Goal: Task Accomplishment & Management: Complete application form

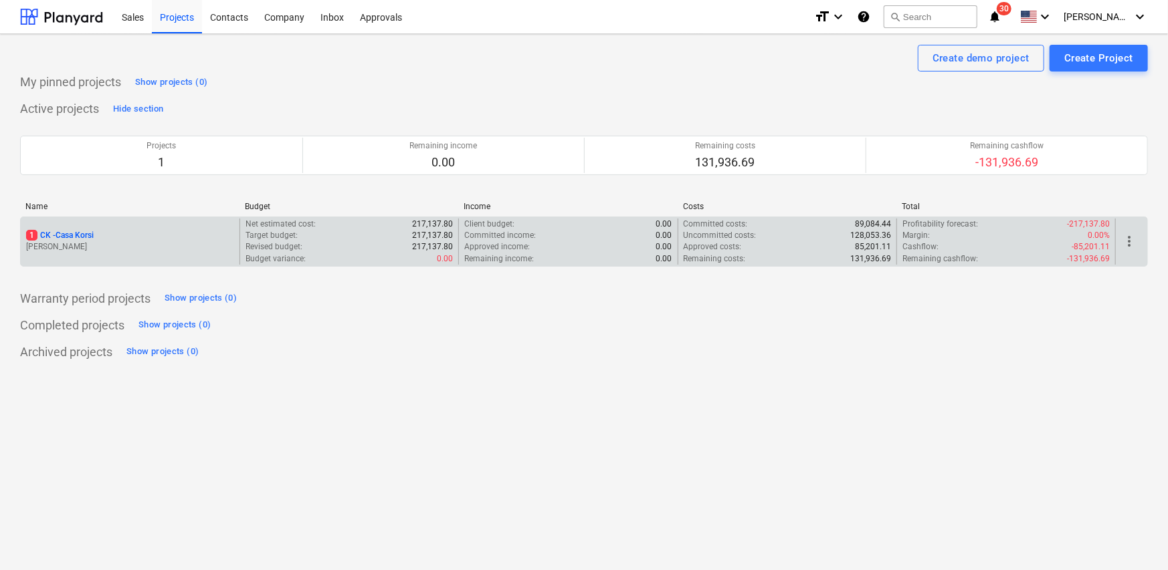
click at [183, 253] on p "[PERSON_NAME]" at bounding box center [130, 246] width 208 height 11
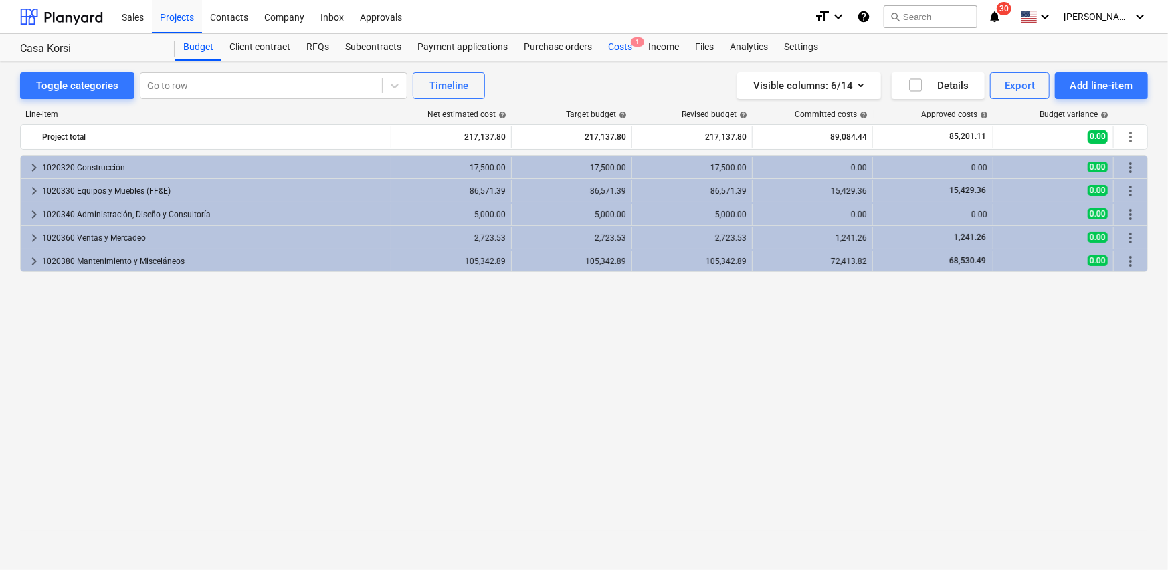
click at [621, 49] on div "Costs 1" at bounding box center [620, 47] width 40 height 27
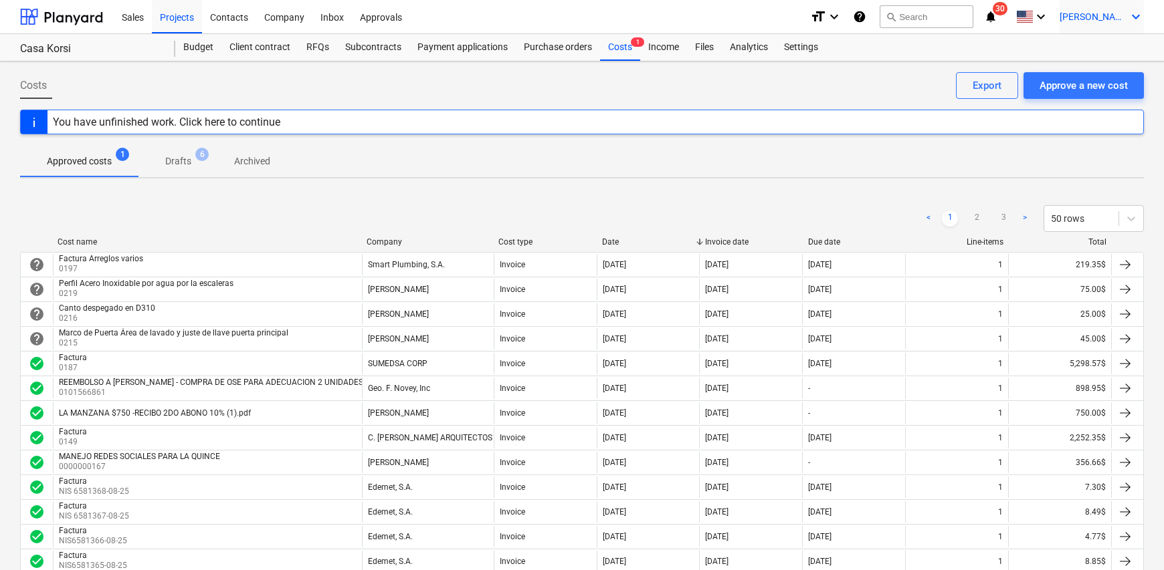
click at [1132, 12] on icon "keyboard_arrow_down" at bounding box center [1136, 17] width 16 height 16
click at [1100, 79] on div "Log out" at bounding box center [1103, 73] width 80 height 21
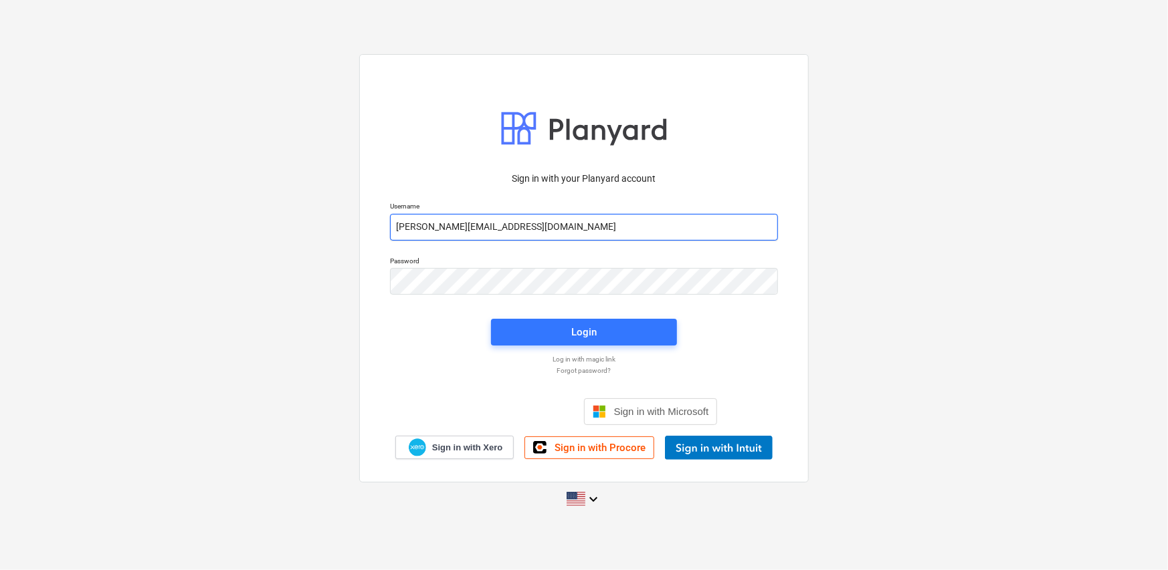
click at [552, 224] on input "[PERSON_NAME][EMAIL_ADDRESS][DOMAIN_NAME]" at bounding box center [584, 227] width 388 height 27
type input "[PERSON_NAME][EMAIL_ADDRESS][DOMAIN_NAME]"
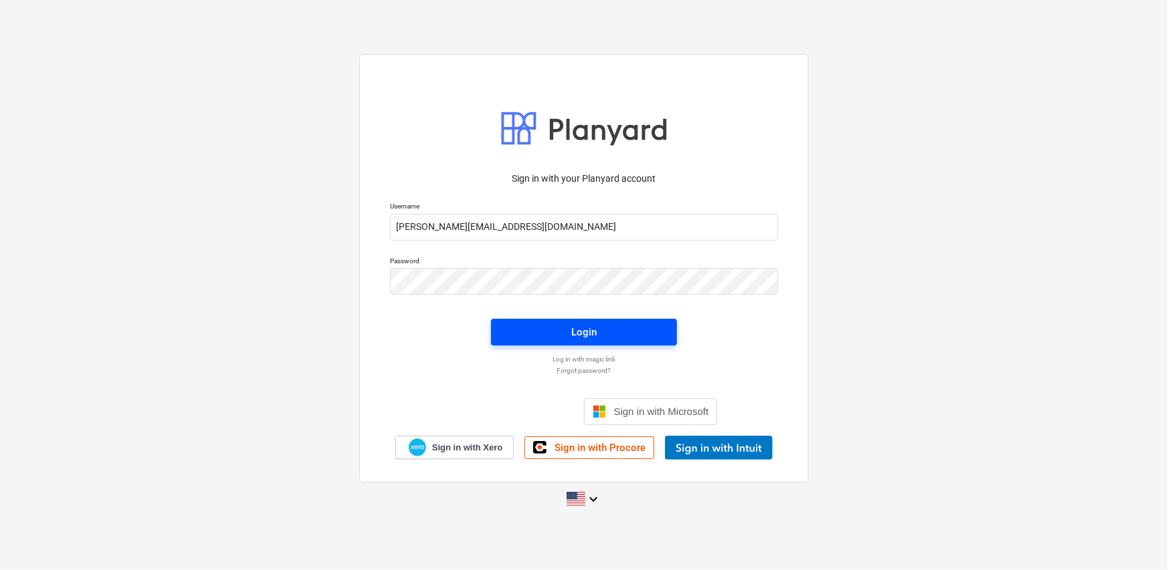
click at [605, 336] on span "Login" at bounding box center [584, 332] width 154 height 17
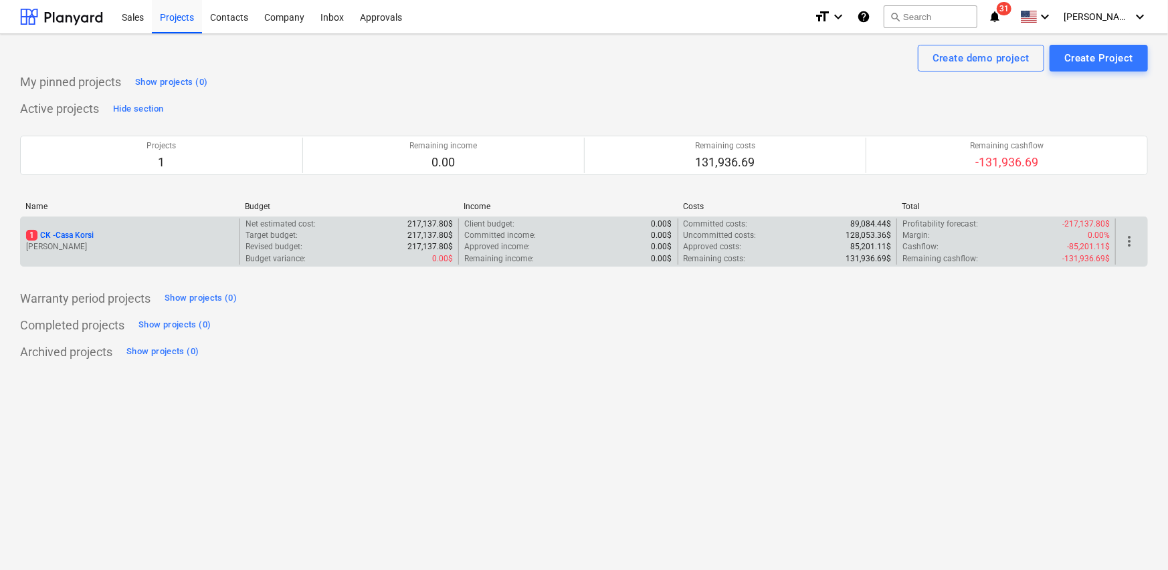
click at [164, 245] on p "[PERSON_NAME]" at bounding box center [130, 246] width 208 height 11
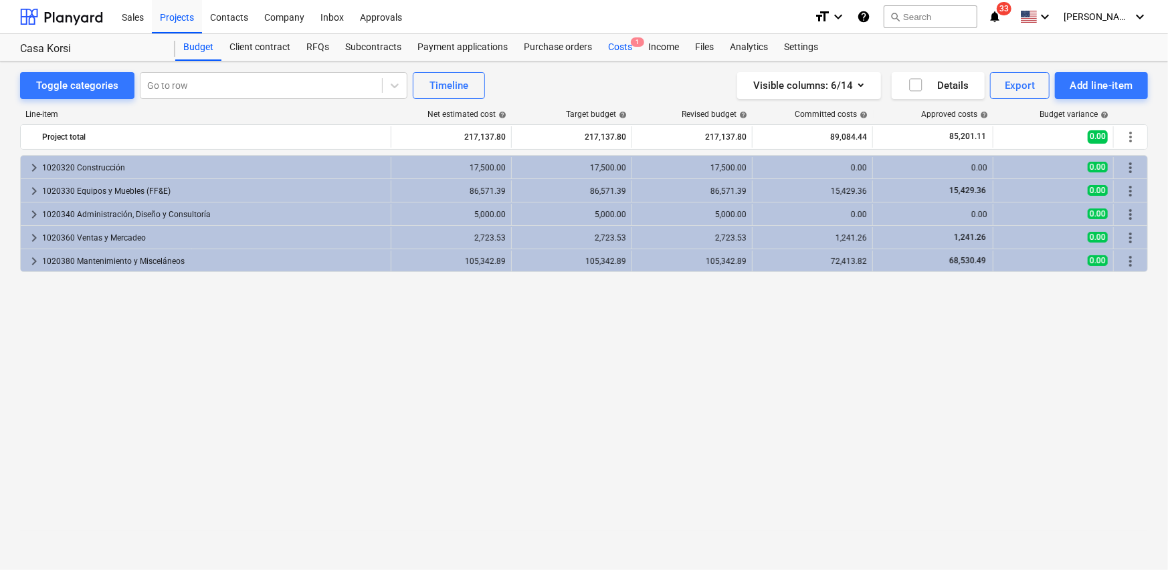
click at [601, 47] on div "Costs 1" at bounding box center [620, 47] width 40 height 27
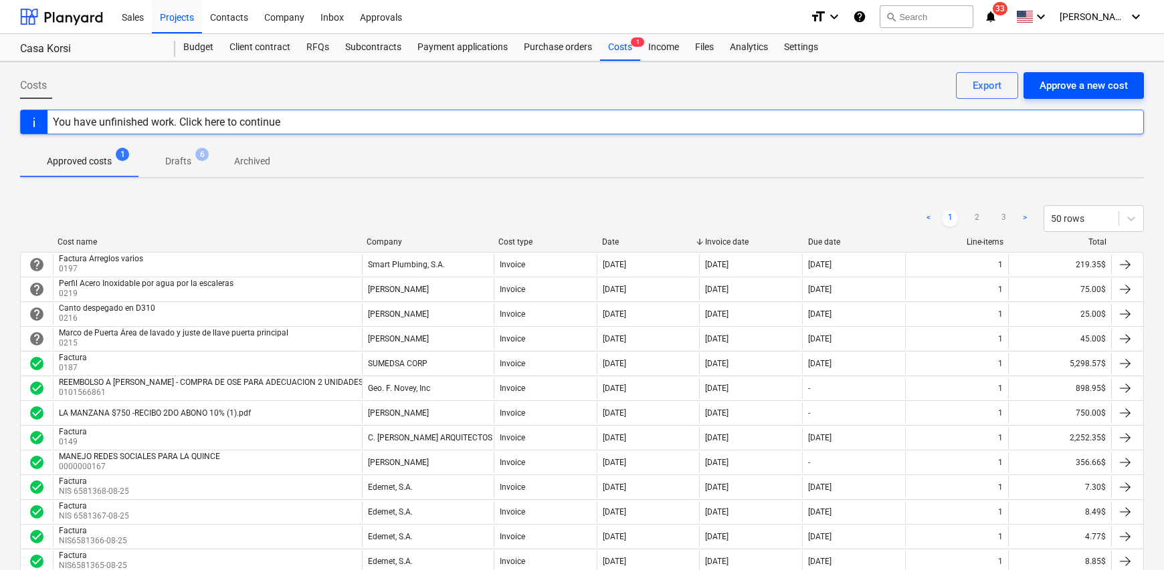
click at [1135, 86] on button "Approve a new cost" at bounding box center [1083, 85] width 120 height 27
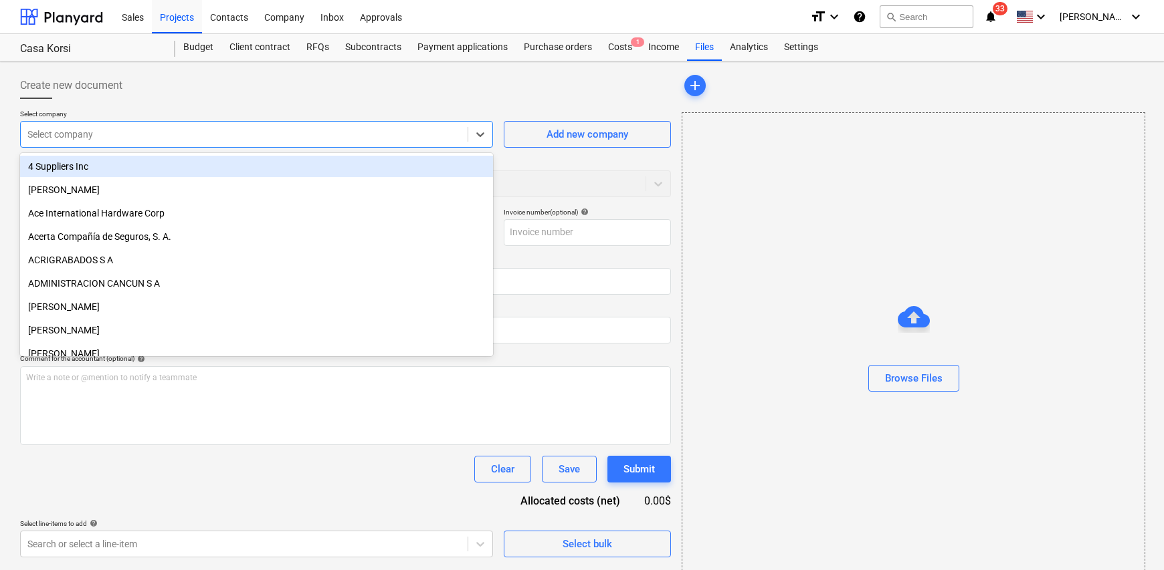
click at [127, 135] on div at bounding box center [243, 134] width 433 height 13
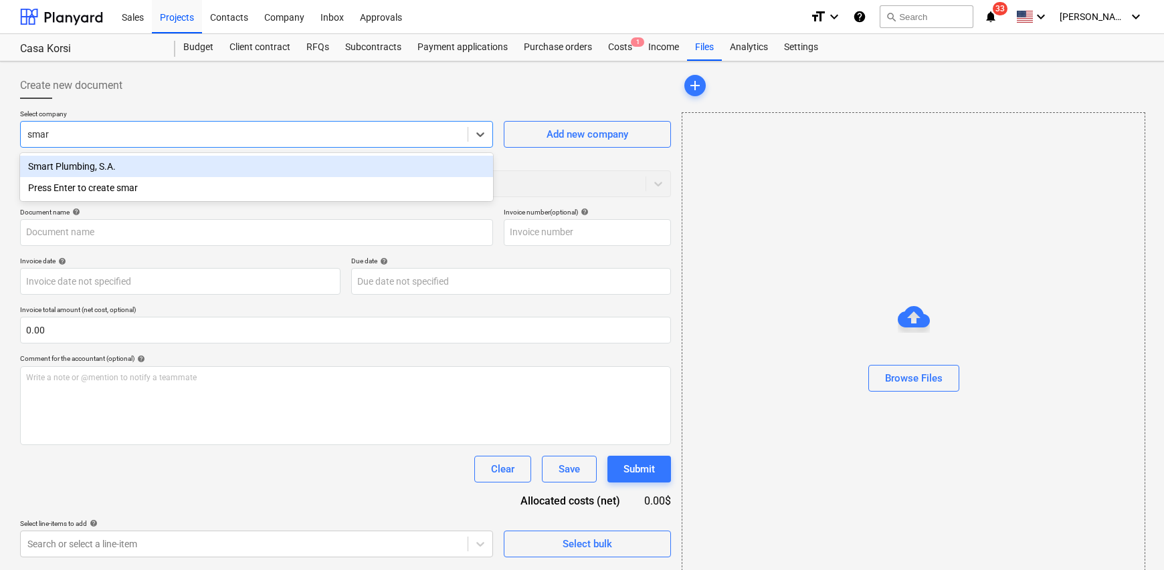
type input "smart"
click at [136, 171] on div "Smart Plumbing, S.A." at bounding box center [256, 166] width 473 height 21
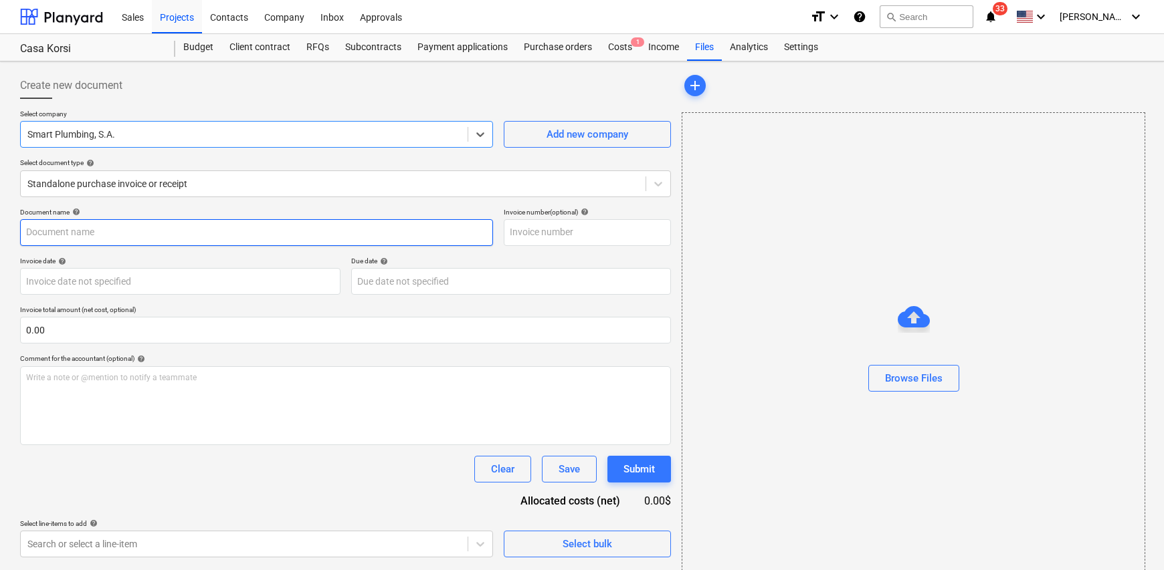
click at [73, 226] on input "text" at bounding box center [256, 232] width 473 height 27
type input "Factura Suninistro de Calentadores Apa. 108 y 217"
click at [542, 236] on input "text" at bounding box center [587, 232] width 167 height 27
type input "0200"
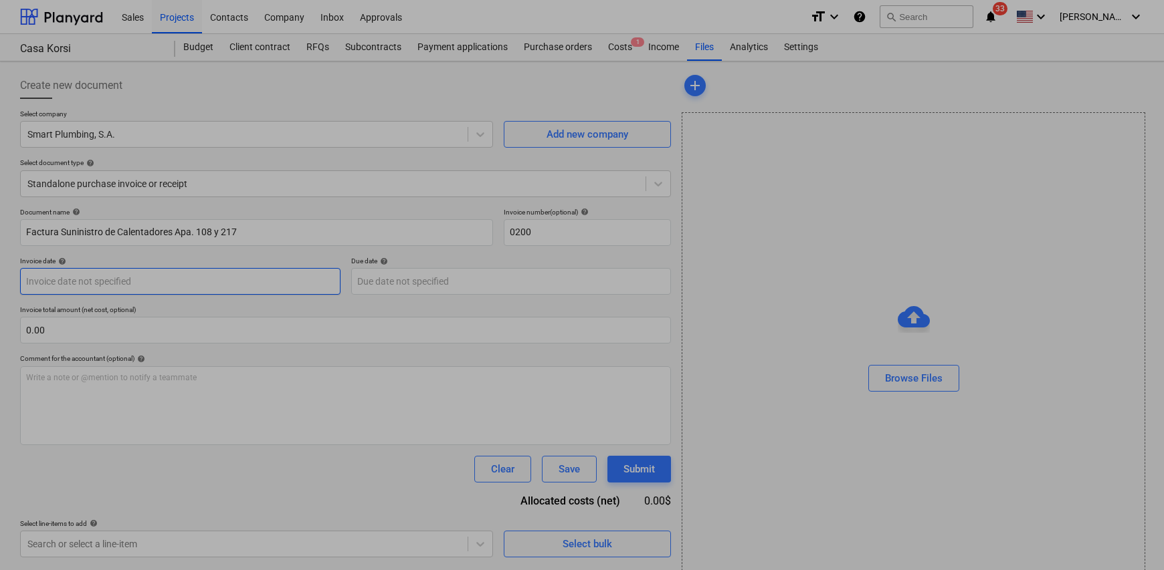
click at [158, 276] on body "Sales Projects Contacts Company Inbox Approvals format_size keyboard_arrow_down…" at bounding box center [582, 285] width 1164 height 570
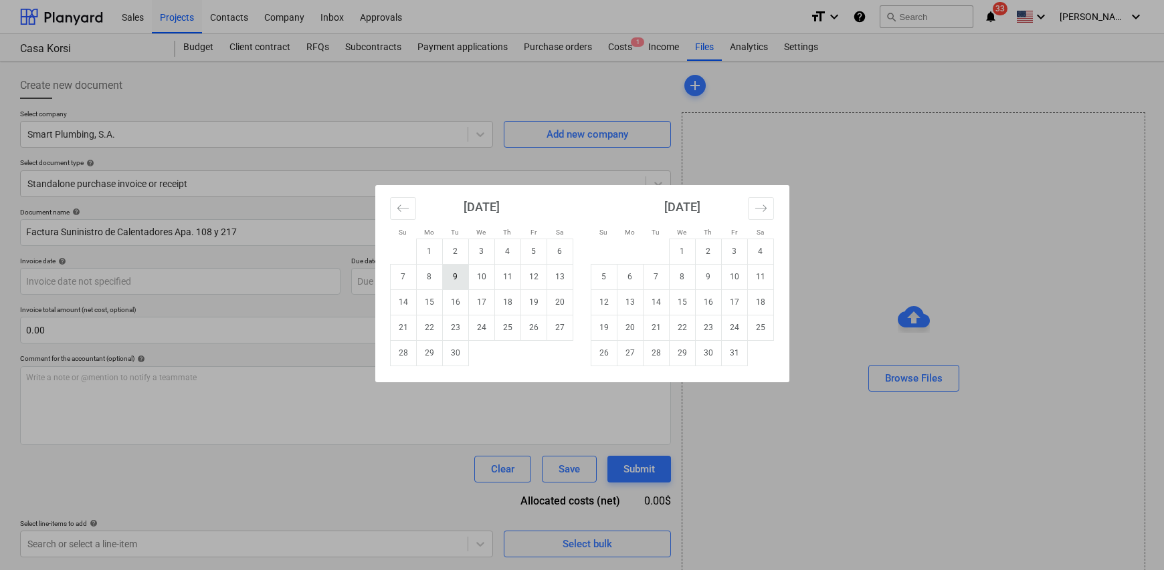
click at [461, 276] on td "9" at bounding box center [455, 276] width 26 height 25
type input "[DATE]"
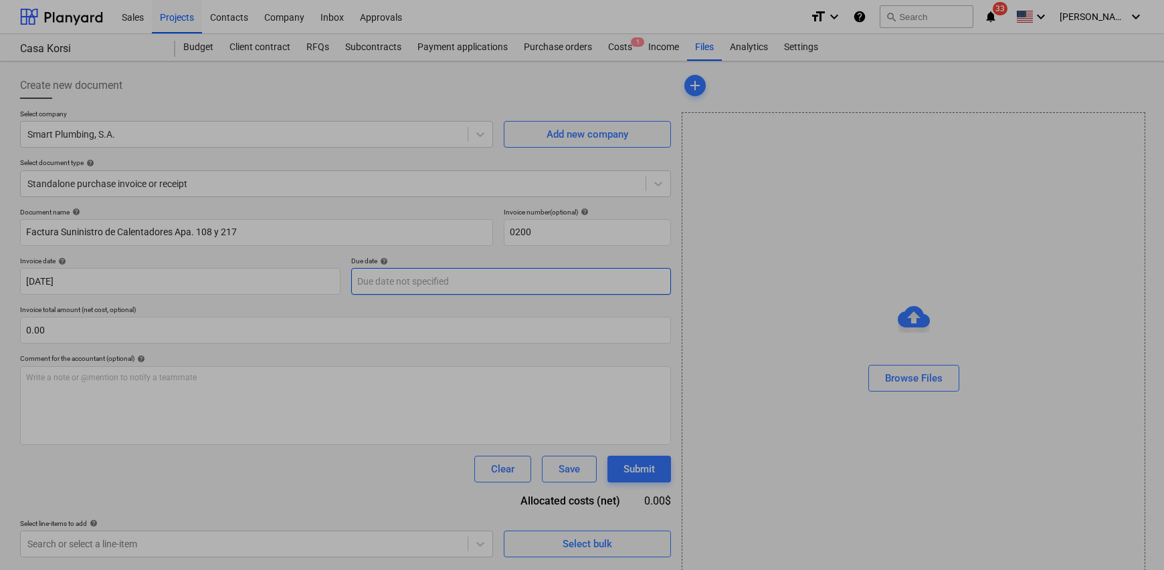
click at [426, 276] on body "Sales Projects Contacts Company Inbox Approvals format_size keyboard_arrow_down…" at bounding box center [582, 285] width 1164 height 570
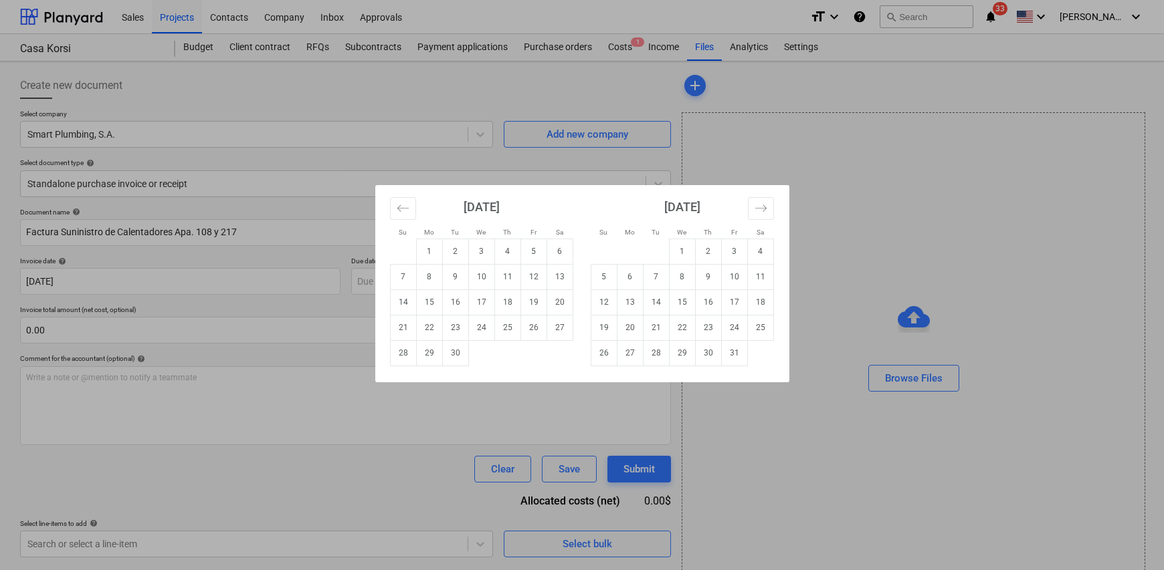
drag, startPoint x: 449, startPoint y: 352, endPoint x: 436, endPoint y: 356, distance: 13.5
click at [449, 352] on td "30" at bounding box center [455, 352] width 26 height 25
type input "[DATE]"
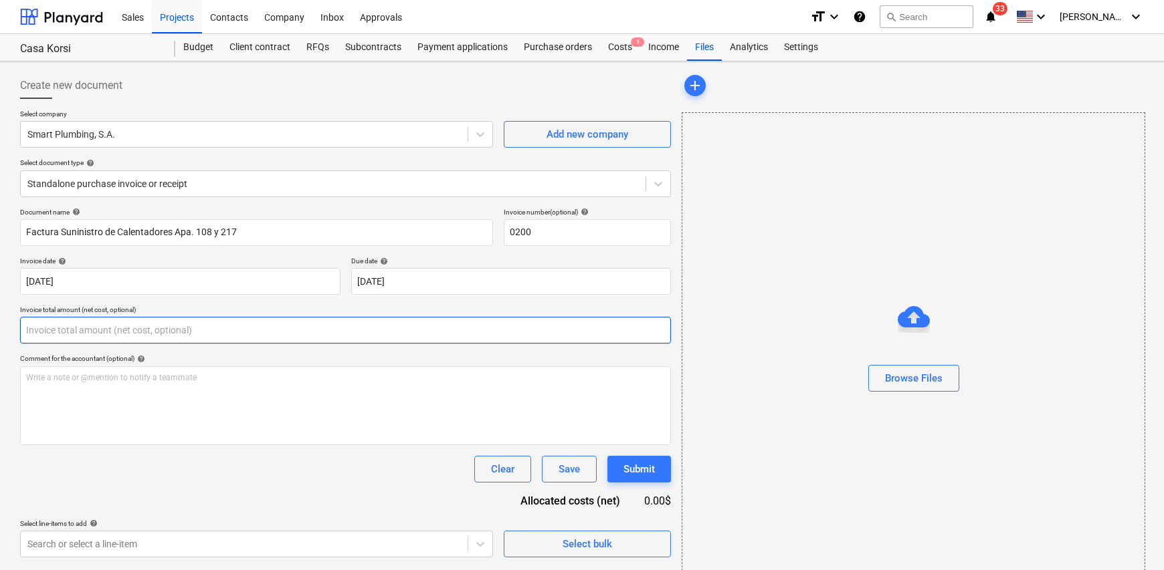
click at [66, 321] on input "text" at bounding box center [345, 330] width 651 height 27
click at [141, 335] on input "text" at bounding box center [345, 330] width 651 height 27
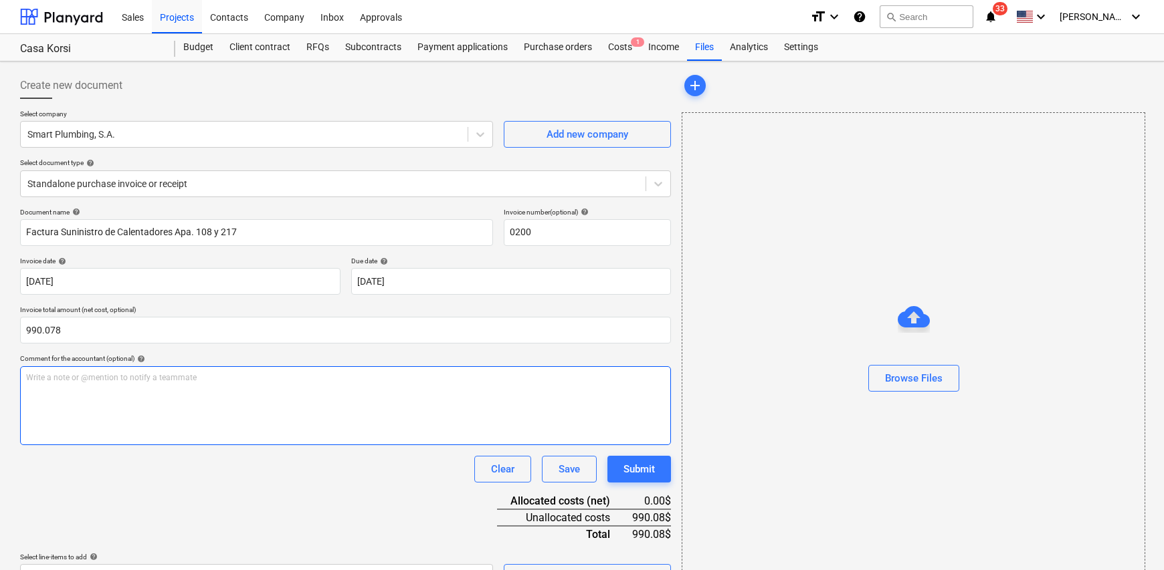
type input "990.08"
click at [109, 381] on p "Write a note or @mention to notify a teammate [PERSON_NAME]" at bounding box center [345, 378] width 639 height 11
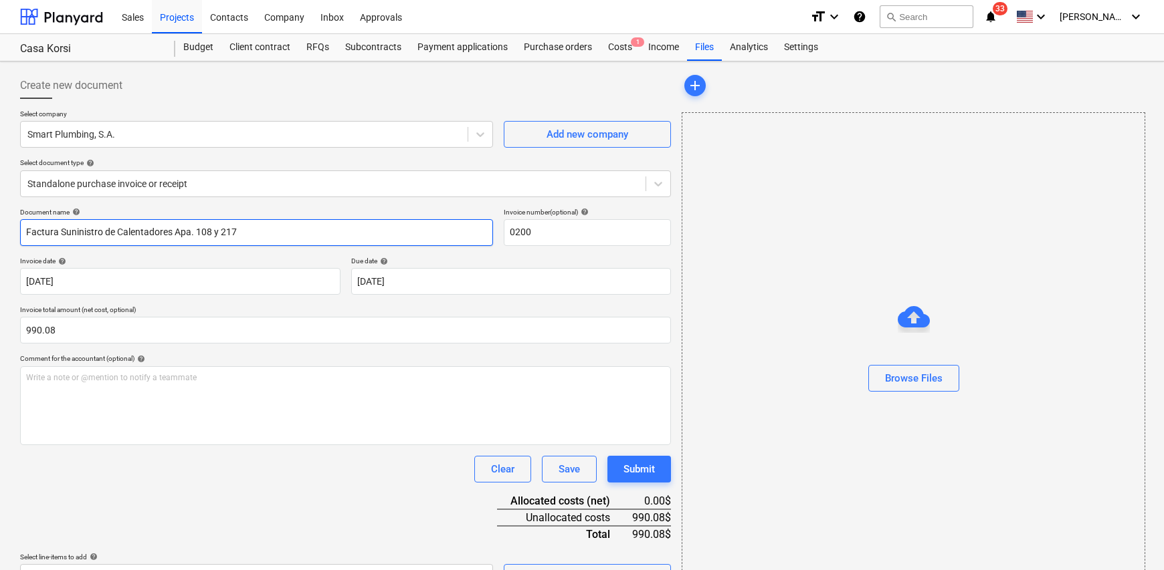
drag, startPoint x: 249, startPoint y: 234, endPoint x: 62, endPoint y: 233, distance: 187.3
click at [62, 233] on input "Factura Suninistro de Calentadores Apa. 108 y 217" at bounding box center [256, 232] width 473 height 27
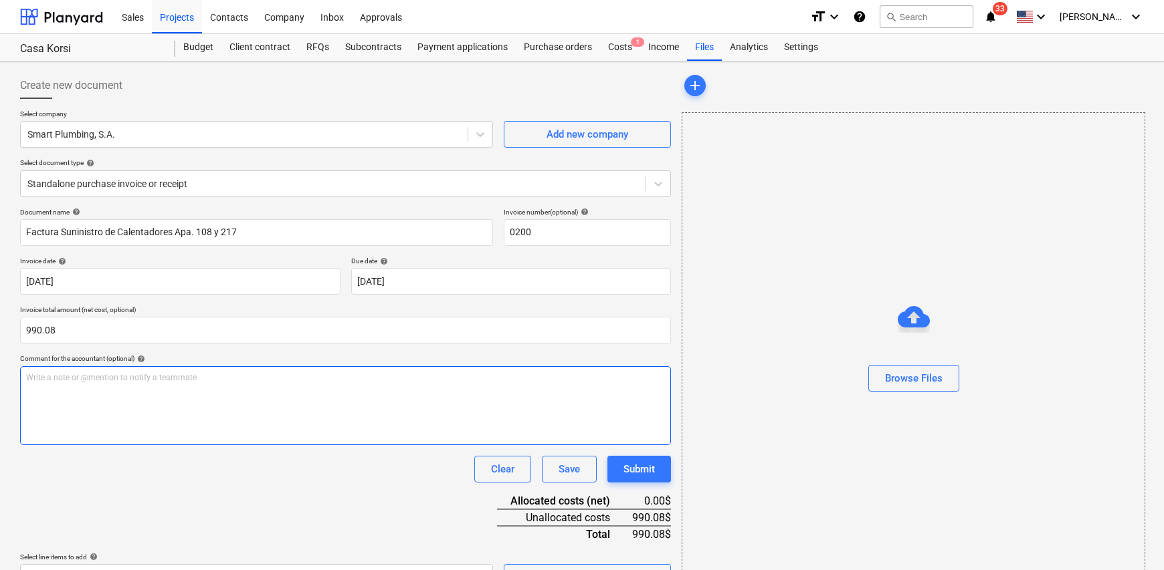
click at [177, 400] on div "Write a note or @mention to notify a teammate [PERSON_NAME]" at bounding box center [345, 405] width 651 height 79
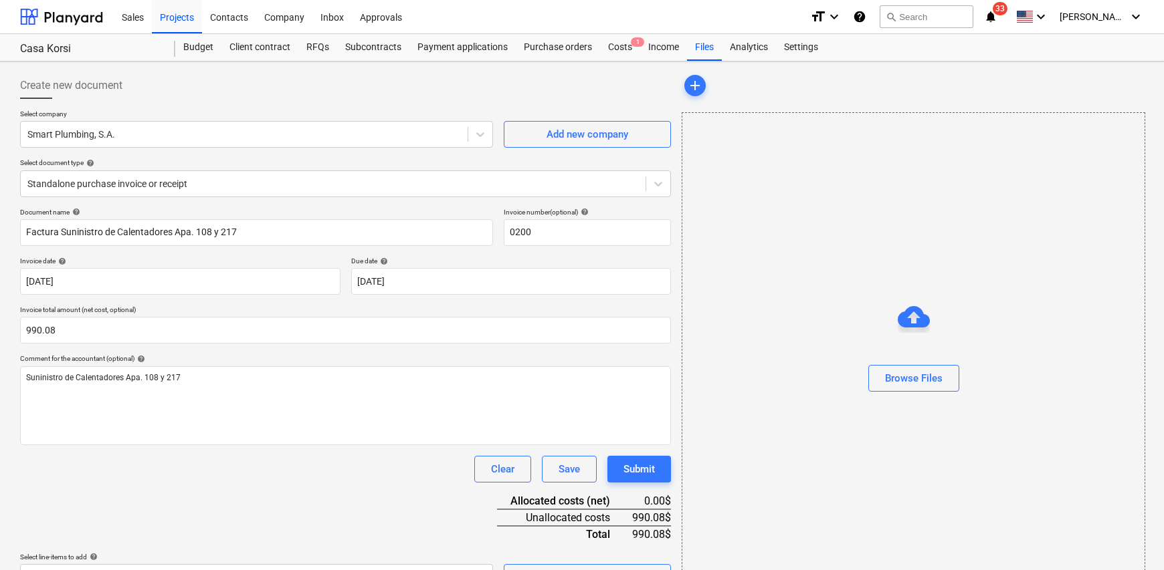
click at [254, 498] on div "Document name help Factura Suninistro de Calentadores Apa. 108 y 217 Invoice nu…" at bounding box center [345, 399] width 651 height 383
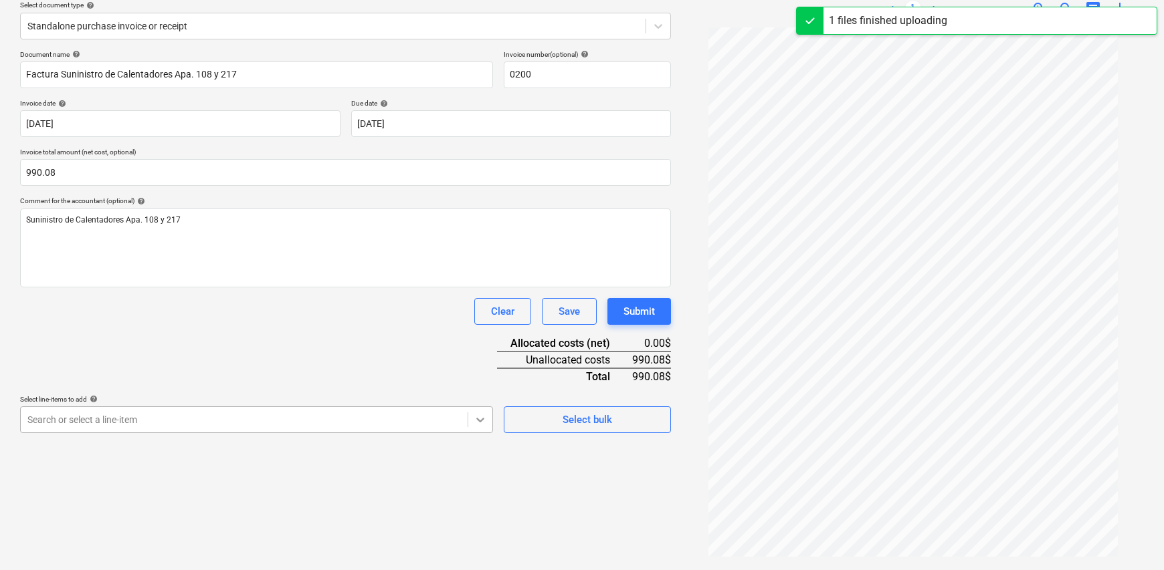
scroll to position [229, 0]
click at [486, 412] on body "Sales Projects Contacts Company Inbox Approvals format_size keyboard_arrow_down…" at bounding box center [582, 126] width 1164 height 570
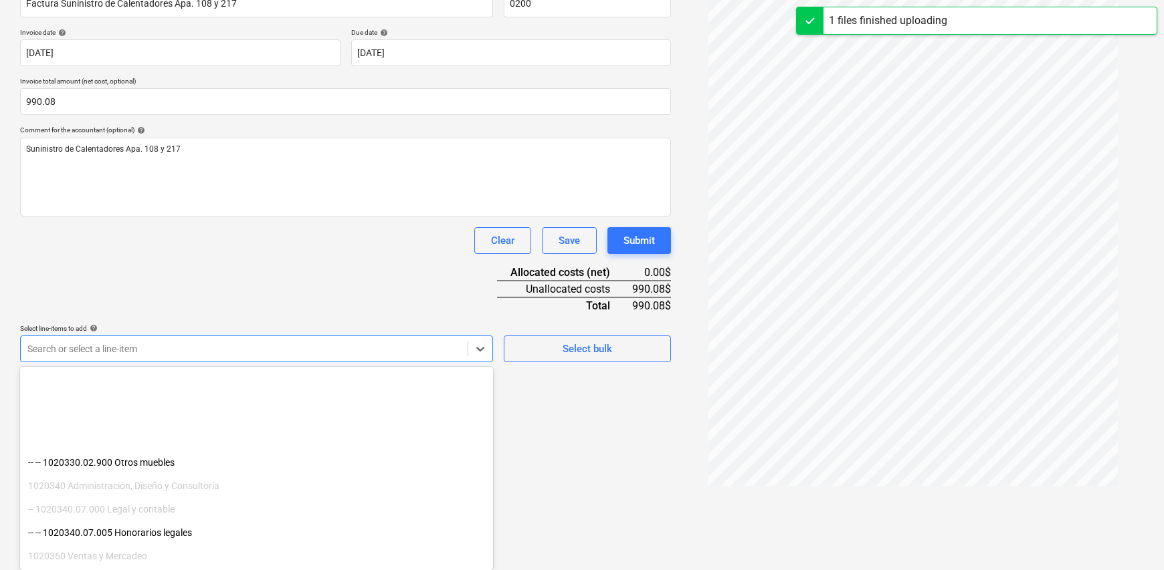
scroll to position [268, 0]
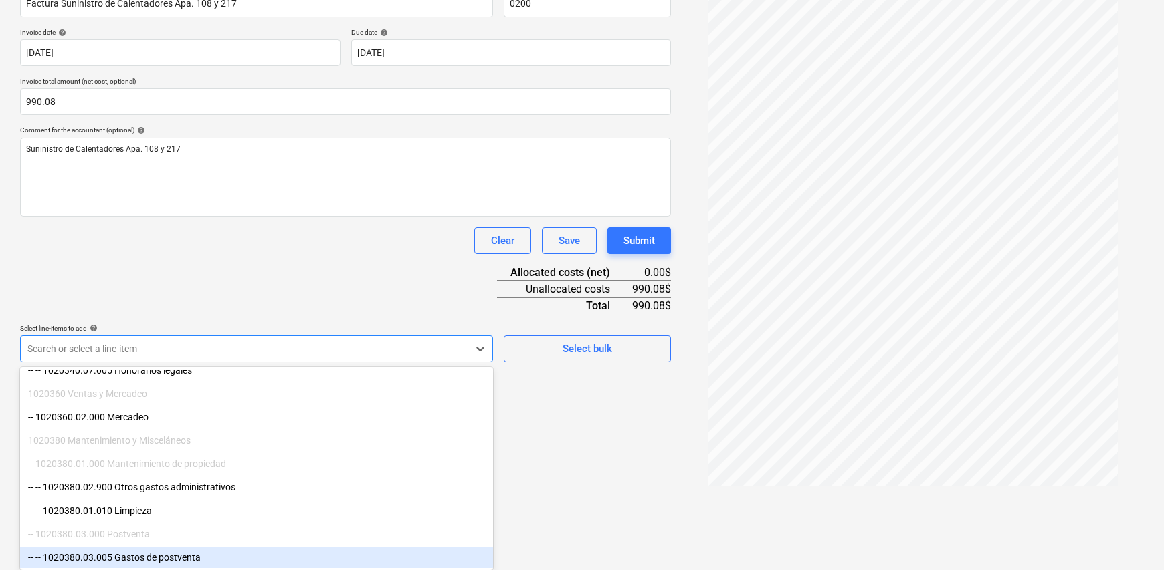
drag, startPoint x: 486, startPoint y: 419, endPoint x: 233, endPoint y: 547, distance: 283.2
click at [226, 558] on div "-- -- 1020380.03.005 Gastos de postventa" at bounding box center [256, 557] width 473 height 21
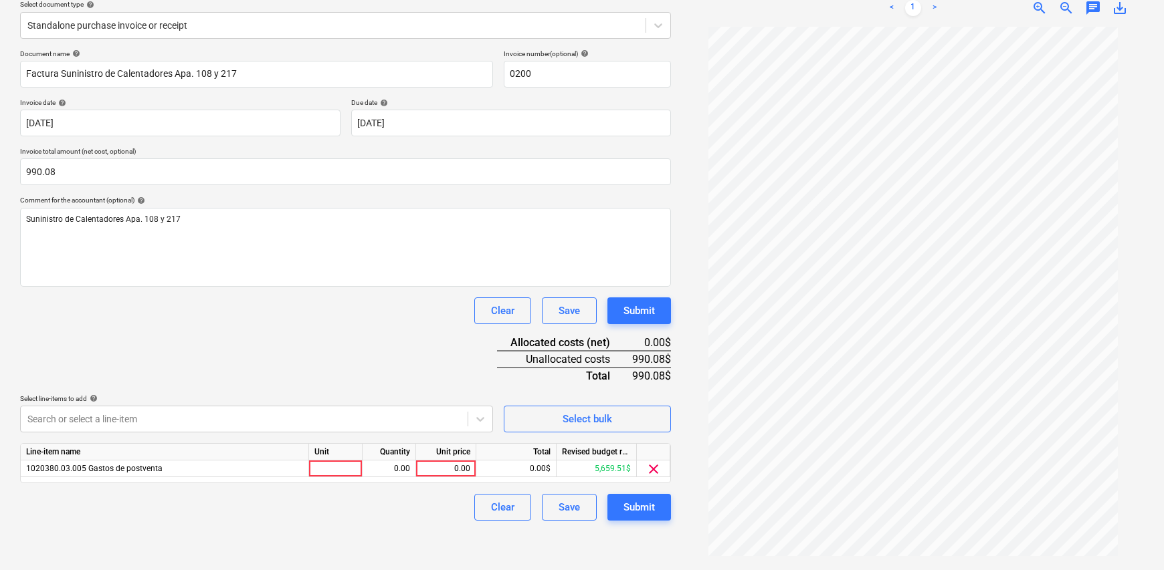
scroll to position [158, 0]
click at [605, 413] on html "Sales Projects Contacts Company Inbox Approvals format_size keyboard_arrow_down…" at bounding box center [582, 127] width 1164 height 570
click at [346, 469] on div at bounding box center [336, 469] width 54 height 17
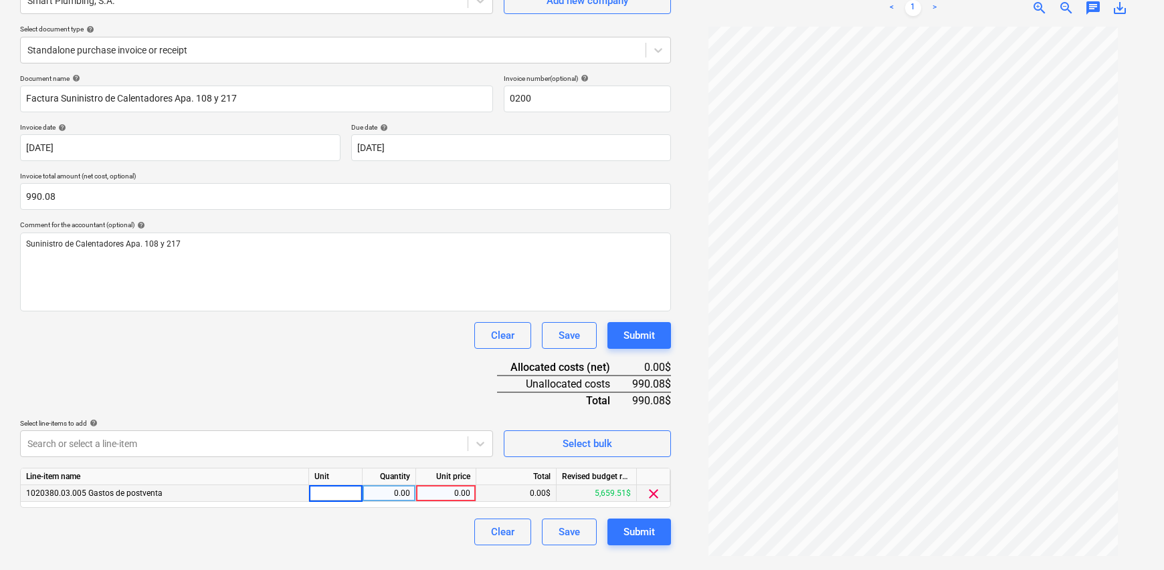
type input "1"
click at [388, 497] on div "0.00" at bounding box center [389, 494] width 42 height 17
type input "1"
click at [451, 552] on div "Create new document Select company Smart Plumbing, S.A. Add new company Select …" at bounding box center [345, 249] width 661 height 632
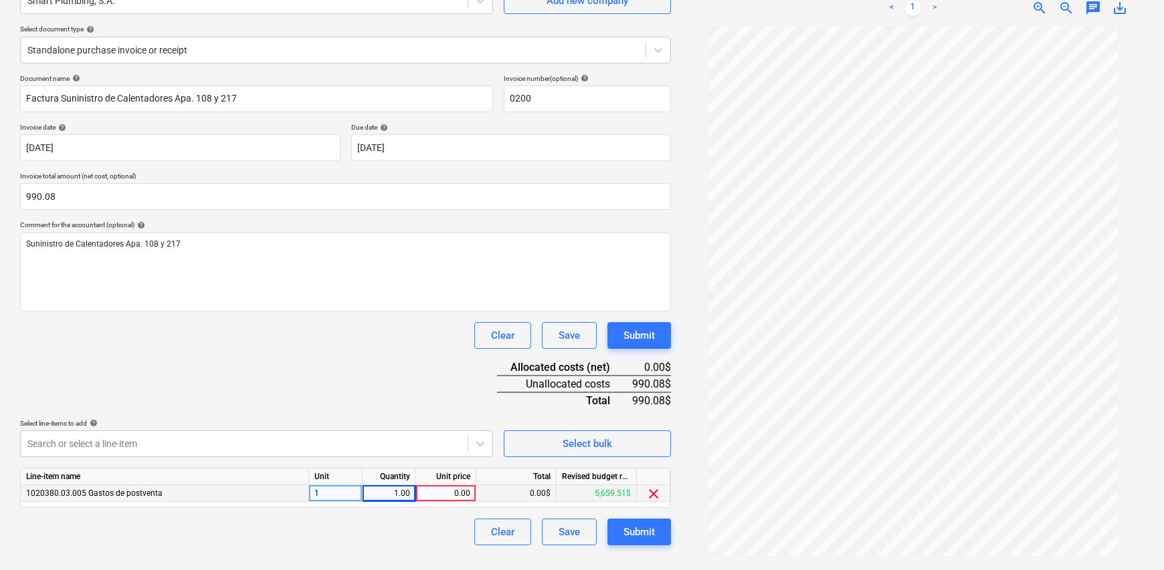
click at [457, 493] on div "0.00" at bounding box center [445, 494] width 49 height 17
type input "1"
type input "990.78"
click at [325, 542] on div "Clear Save Submit" at bounding box center [345, 532] width 651 height 27
click at [644, 535] on div "Submit" at bounding box center [638, 532] width 31 height 17
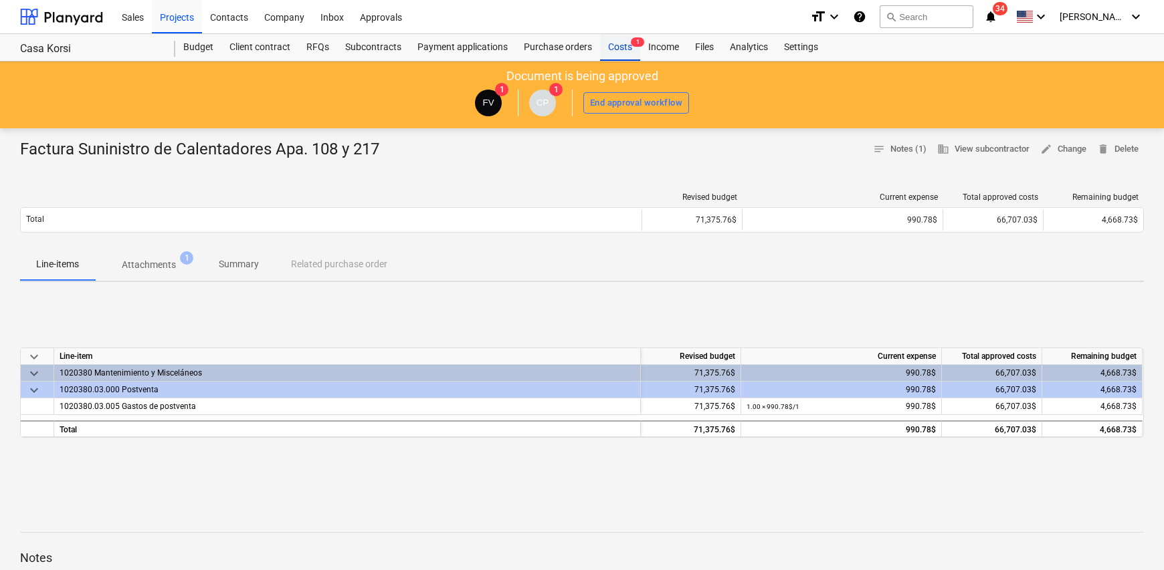
click at [613, 47] on div "Costs 1" at bounding box center [620, 47] width 40 height 27
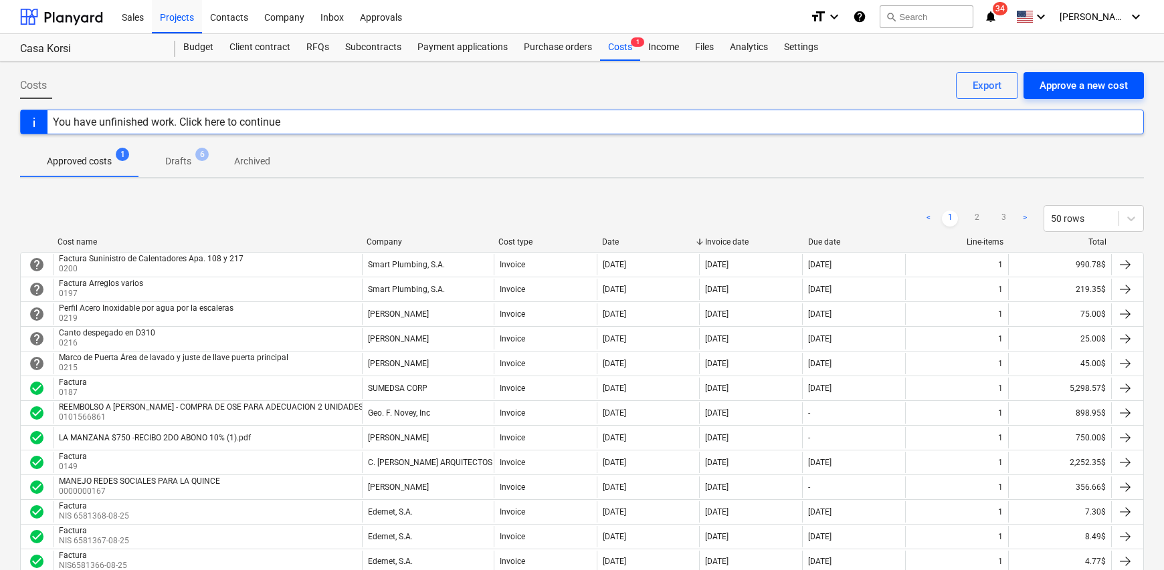
click at [1067, 85] on div "Approve a new cost" at bounding box center [1083, 85] width 88 height 17
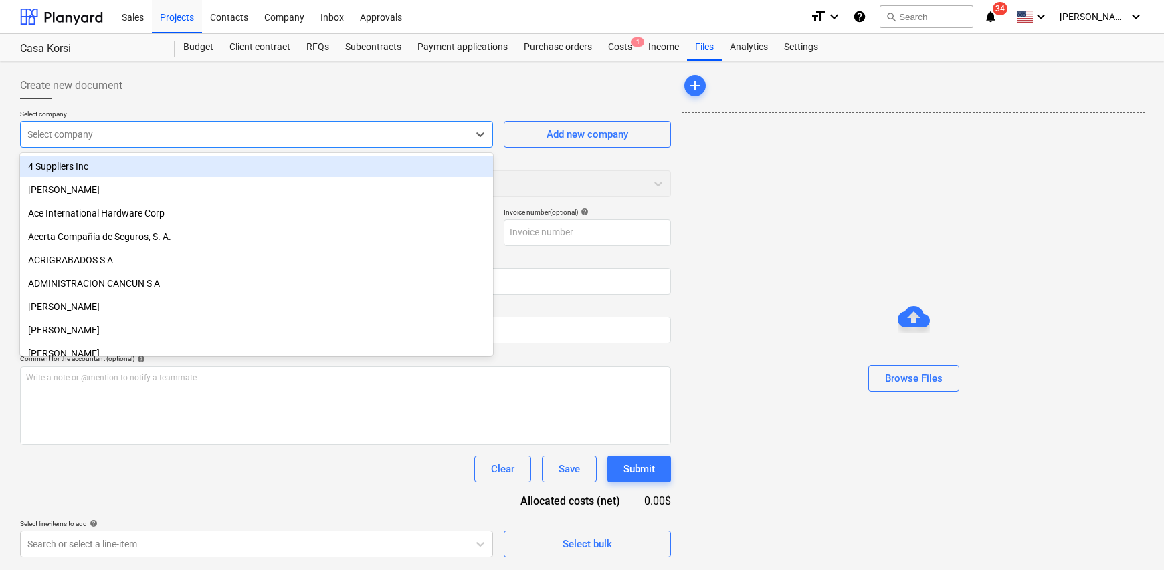
click at [126, 132] on div at bounding box center [243, 134] width 433 height 13
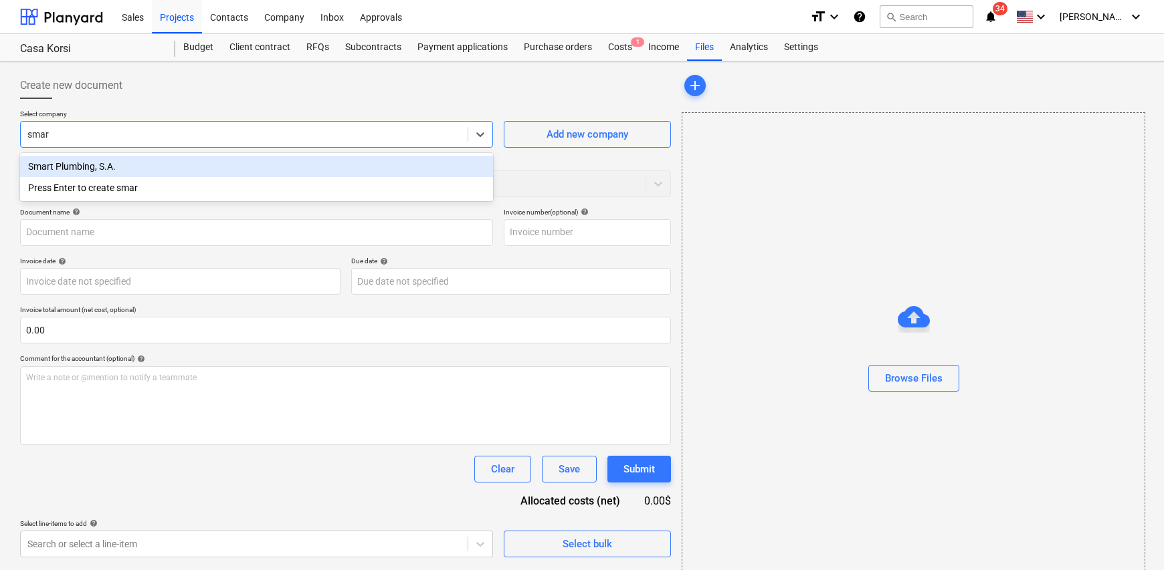
type input "smart"
click at [123, 173] on div "Smart Plumbing, S.A." at bounding box center [256, 166] width 473 height 21
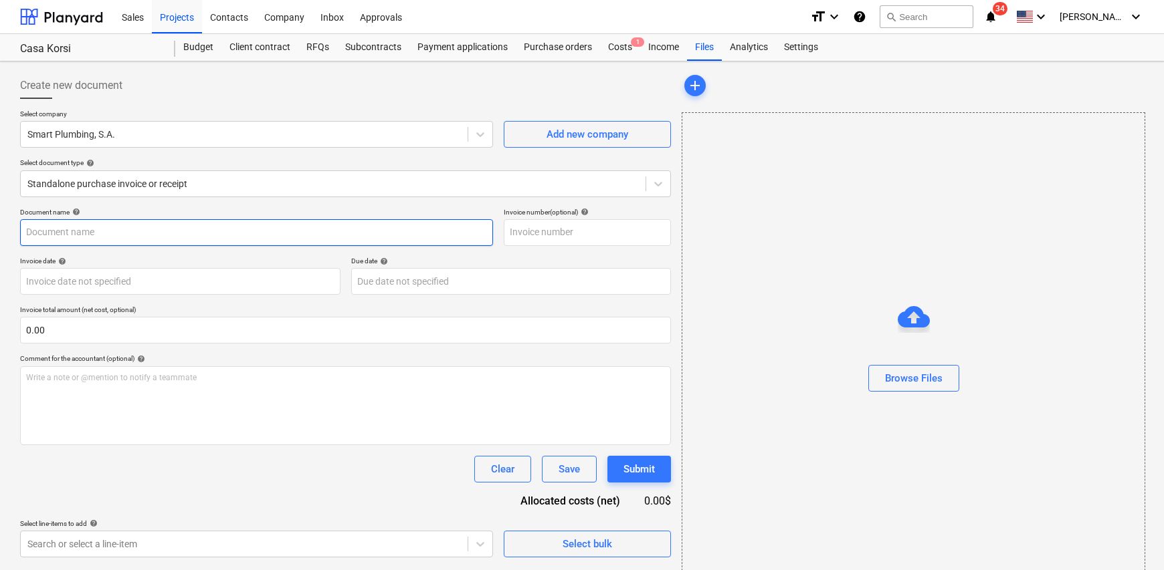
click at [130, 235] on input "text" at bounding box center [256, 232] width 473 height 27
drag, startPoint x: 214, startPoint y: 238, endPoint x: 62, endPoint y: 230, distance: 152.7
click at [62, 230] on input "Factura Reparación Estaca en Apa 104 Korsi" at bounding box center [256, 232] width 473 height 27
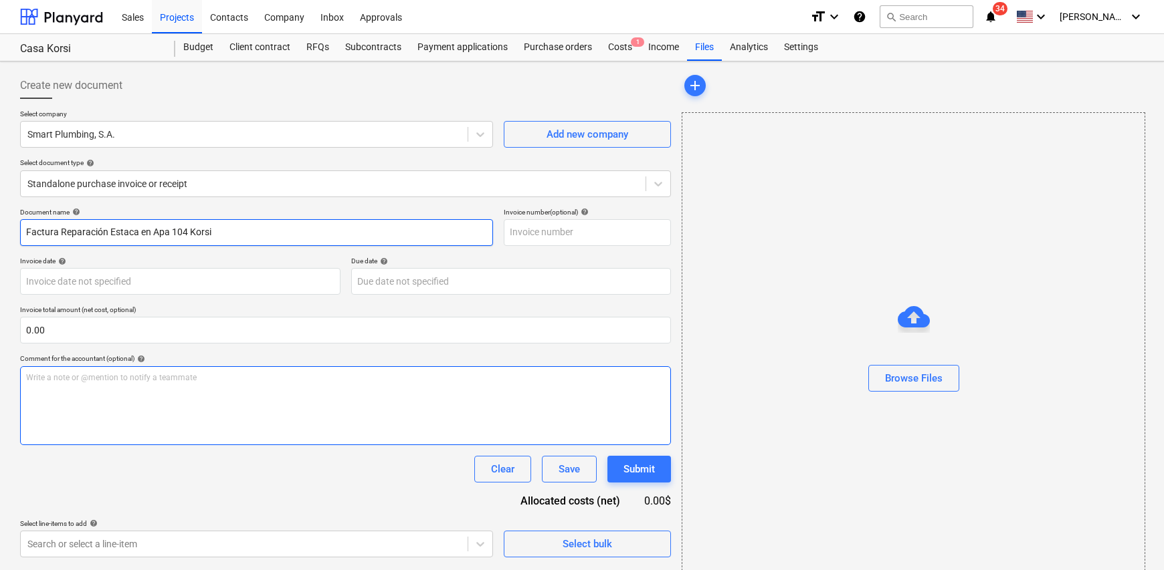
type input "Factura Reparación Estaca en Apa 104 Korsi"
click at [78, 425] on div "Write a note or @mention to notify a teammate [PERSON_NAME]" at bounding box center [345, 405] width 651 height 79
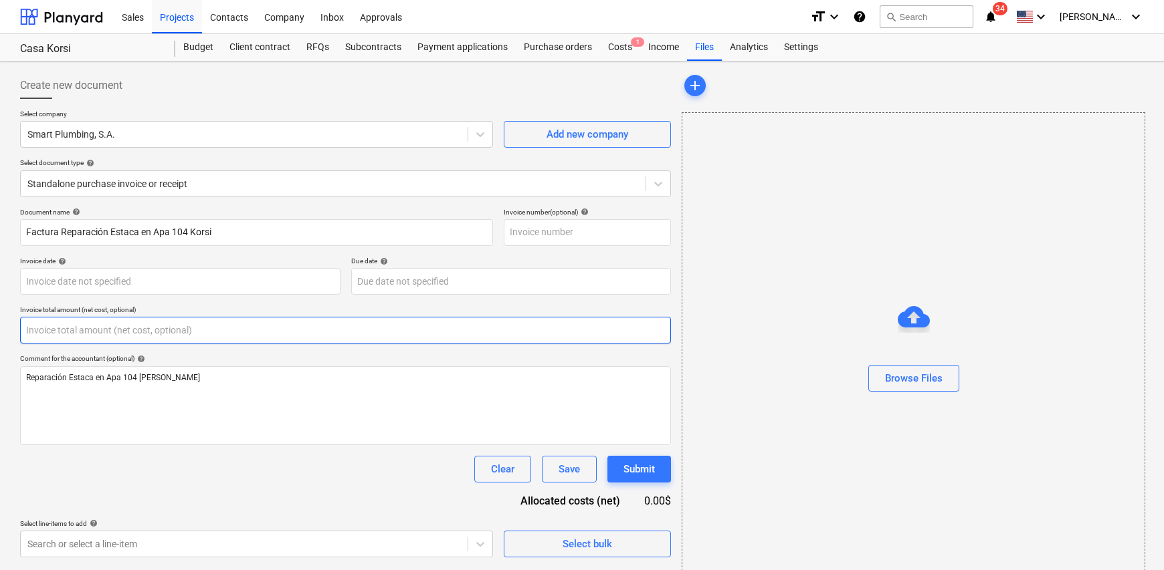
click at [45, 319] on input "text" at bounding box center [345, 330] width 651 height 27
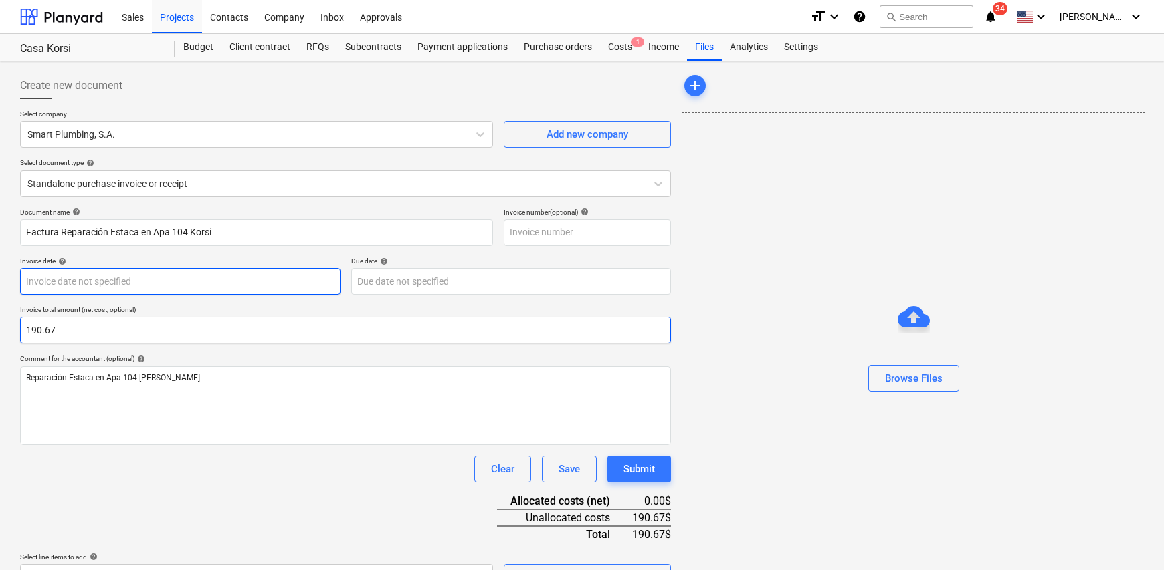
type input "190.67"
click at [167, 277] on body "Sales Projects Contacts Company Inbox Approvals format_size keyboard_arrow_down…" at bounding box center [582, 285] width 1164 height 570
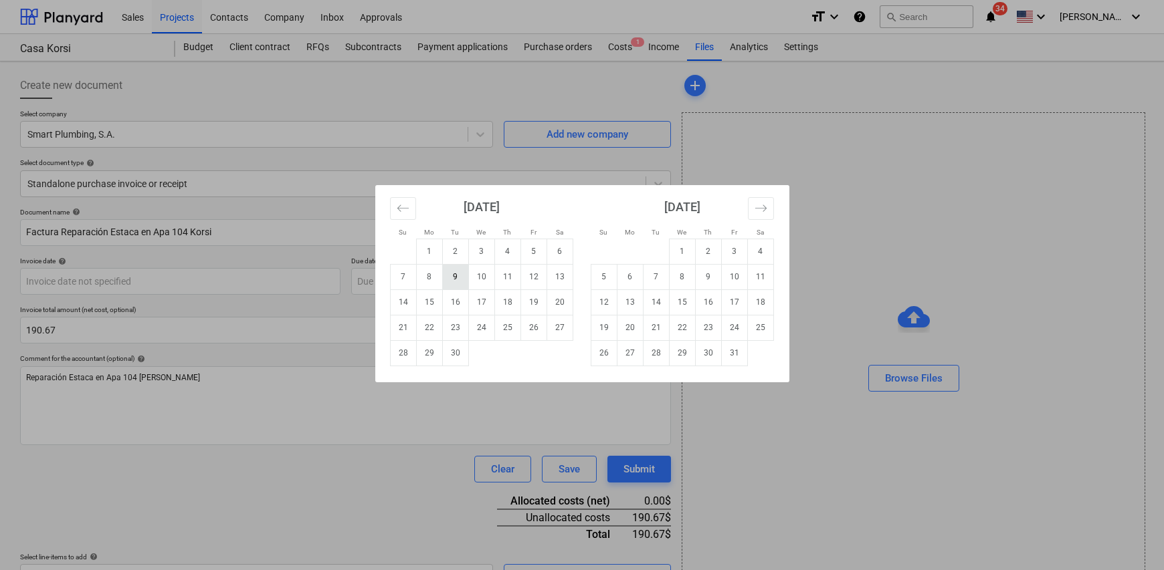
click at [456, 274] on td "9" at bounding box center [455, 276] width 26 height 25
type input "[DATE]"
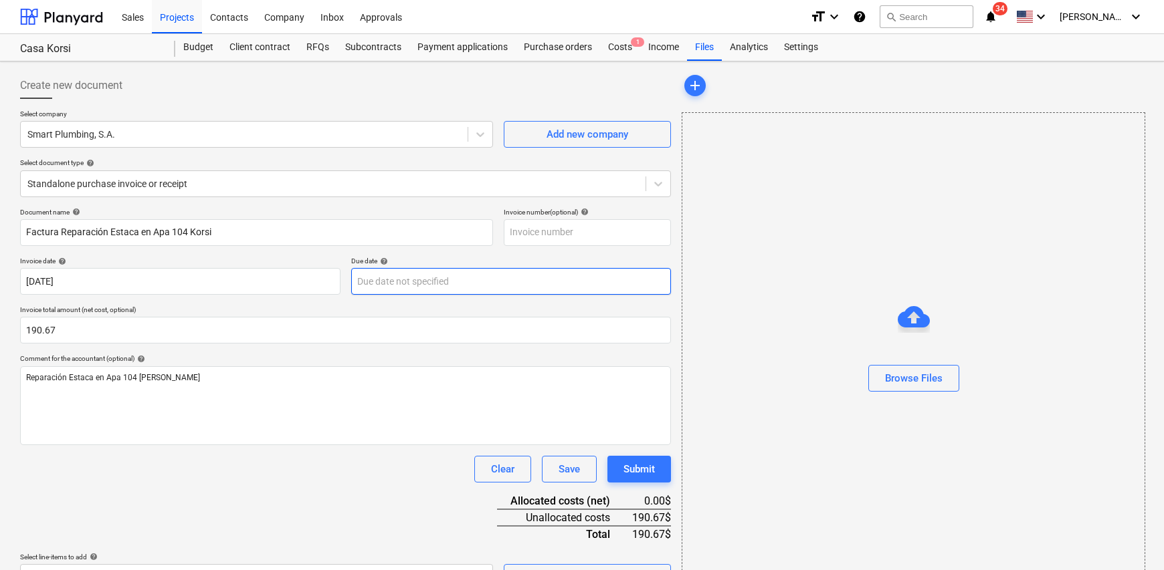
click at [402, 280] on body "Sales Projects Contacts Company Inbox Approvals format_size keyboard_arrow_down…" at bounding box center [582, 285] width 1164 height 570
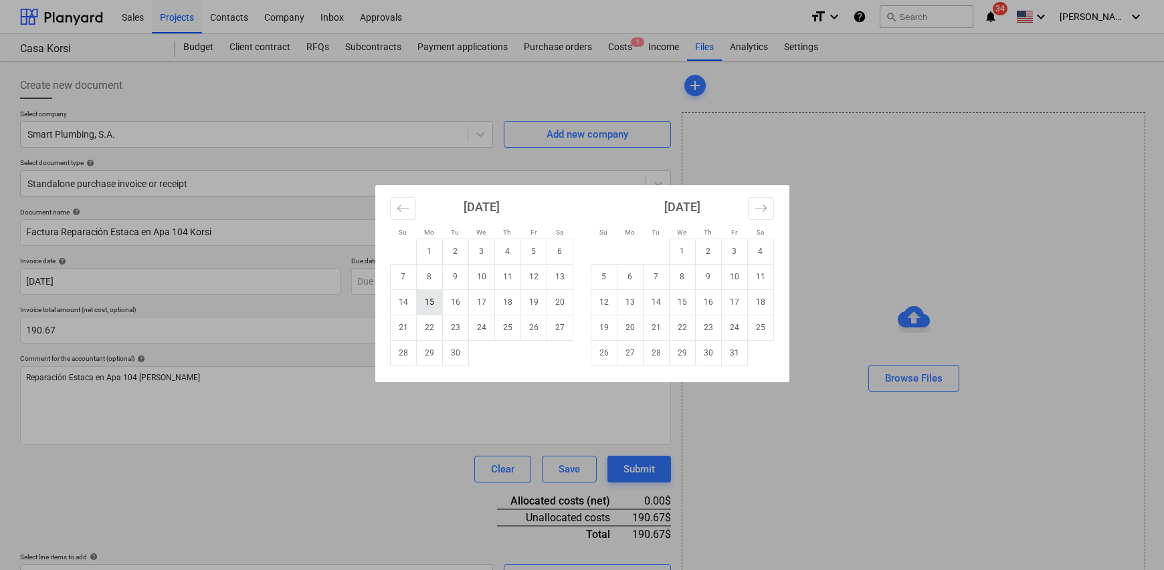
click at [427, 308] on td "15" at bounding box center [429, 302] width 26 height 25
type input "[DATE]"
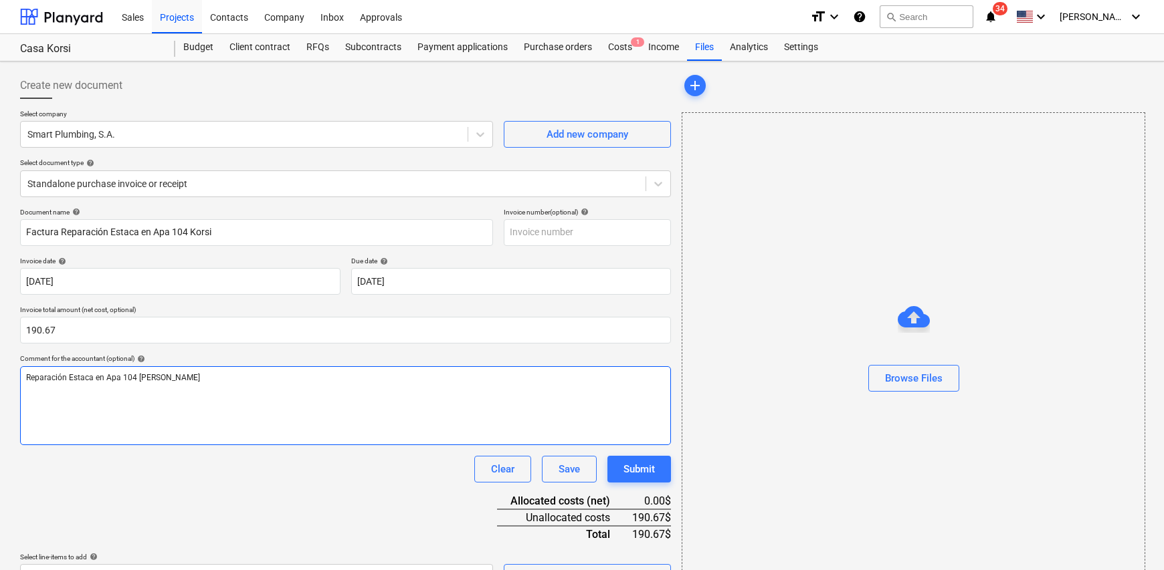
click at [400, 441] on div "Reparación Estaca en Apa 104 [PERSON_NAME]" at bounding box center [345, 405] width 651 height 79
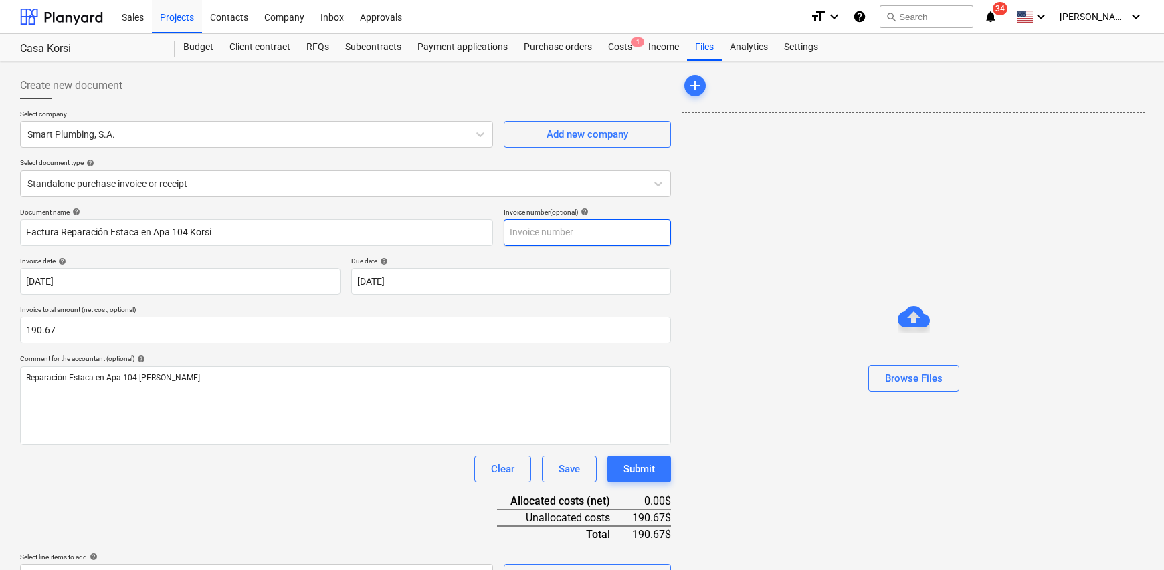
click at [550, 223] on input "text" at bounding box center [587, 232] width 167 height 27
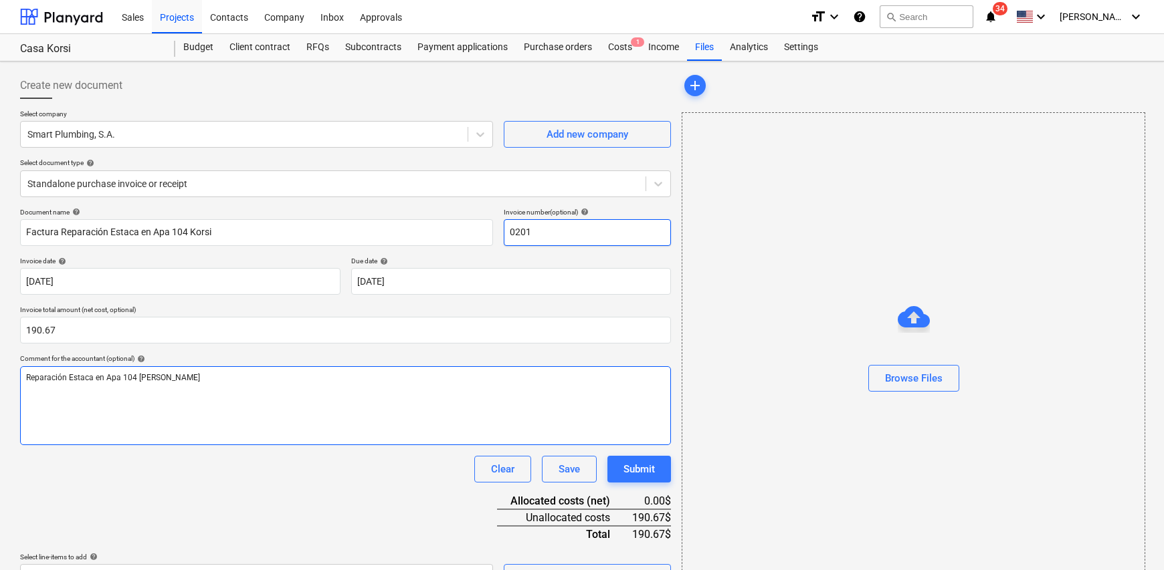
type input "0201"
click at [277, 382] on p "Reparación Estaca en Apa 104 [PERSON_NAME]" at bounding box center [345, 378] width 639 height 11
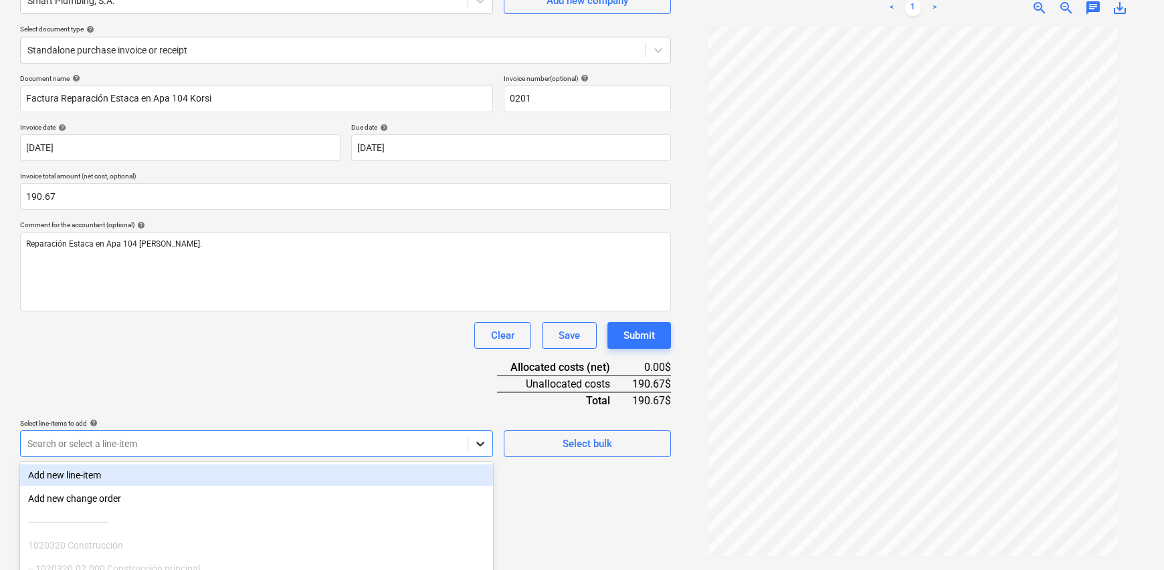
scroll to position [229, 0]
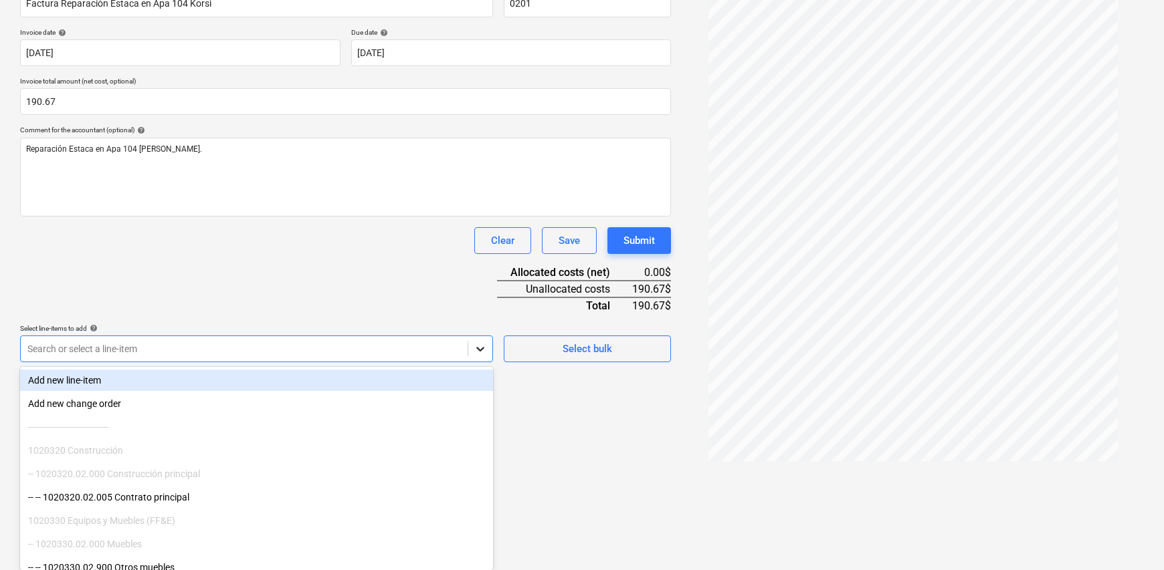
click at [476, 342] on body "Sales Projects Contacts Company Inbox Approvals format_size keyboard_arrow_down…" at bounding box center [582, 56] width 1164 height 570
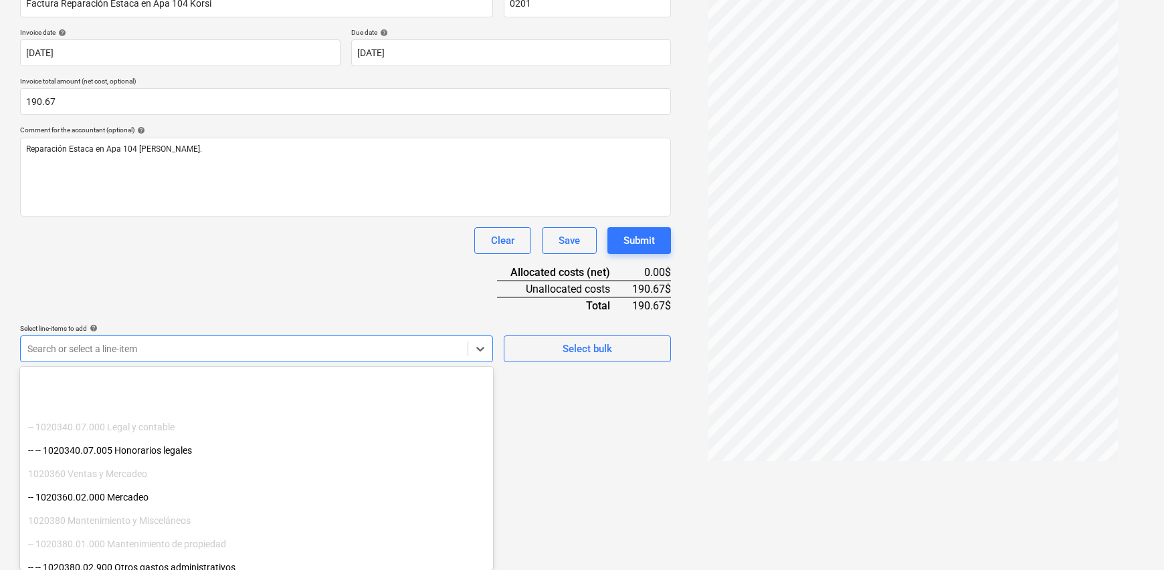
scroll to position [268, 0]
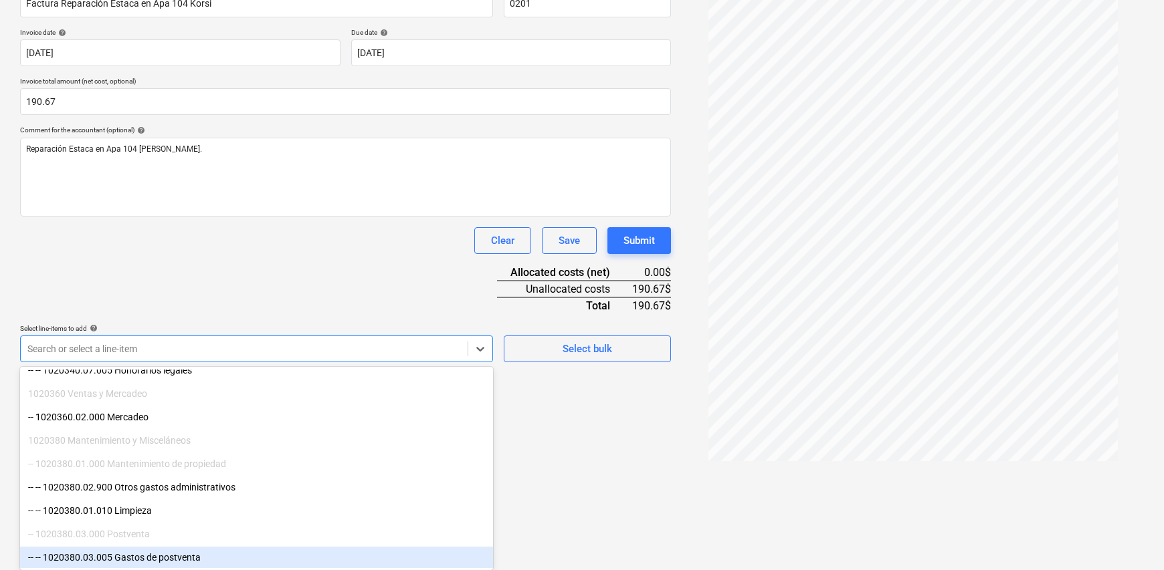
click at [230, 560] on div "-- -- 1020380.03.005 Gastos de postventa" at bounding box center [256, 557] width 473 height 21
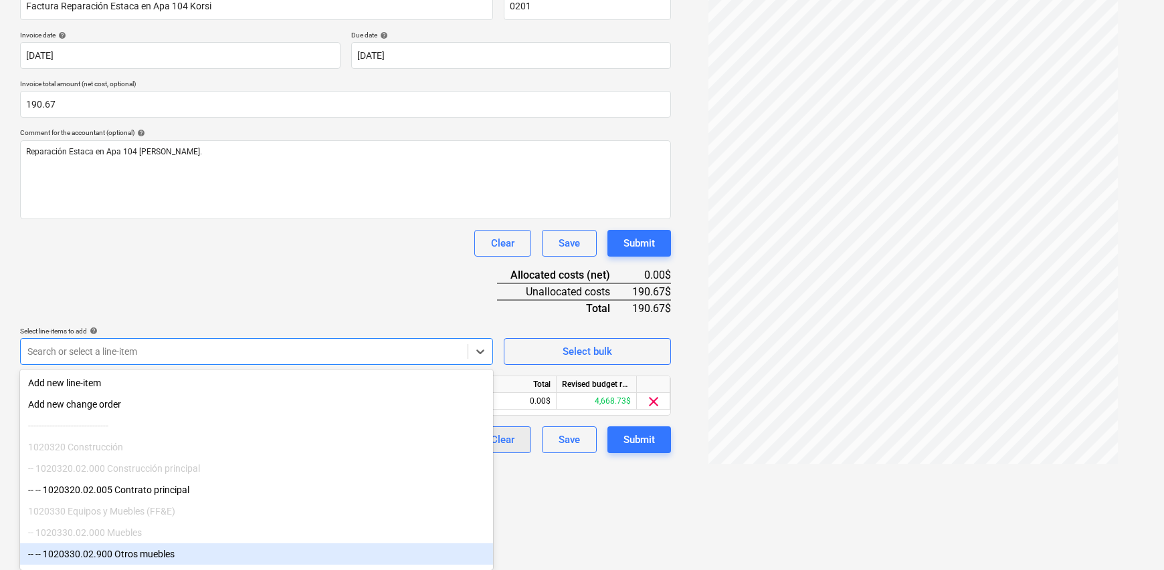
click at [521, 344] on html "Sales Projects Contacts Company Inbox Approvals format_size keyboard_arrow_down…" at bounding box center [582, 59] width 1164 height 570
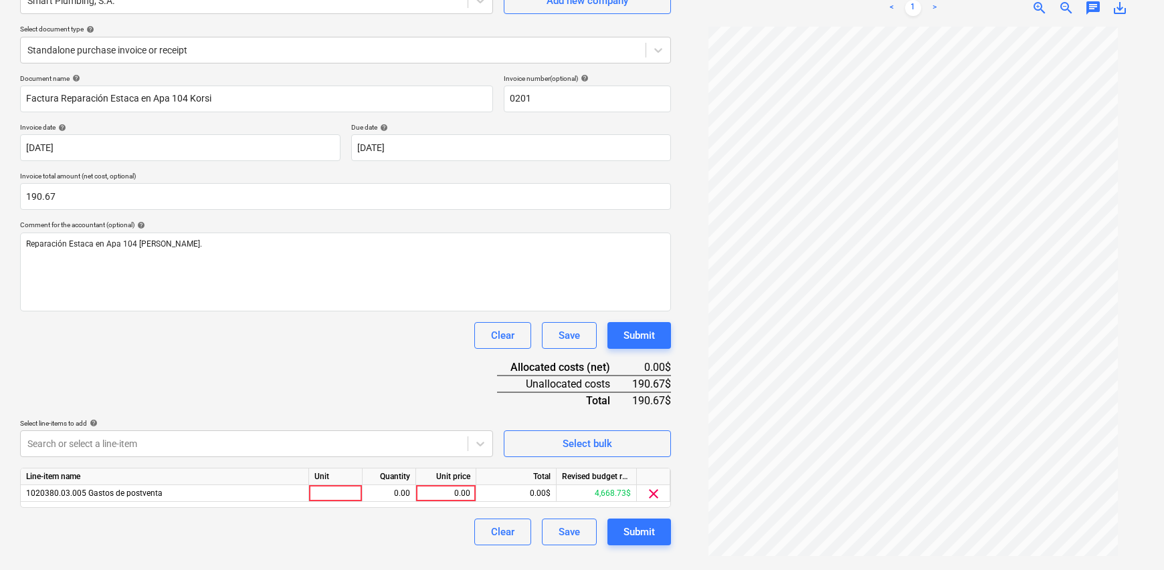
click at [325, 506] on div "Line-item name Unit Quantity Unit price Total Revised budget remaining 1020380.…" at bounding box center [345, 488] width 651 height 40
click at [323, 493] on div at bounding box center [336, 494] width 54 height 17
type input "1"
click at [395, 486] on div "0.00" at bounding box center [389, 494] width 42 height 17
click at [453, 492] on div "0.00" at bounding box center [445, 494] width 49 height 17
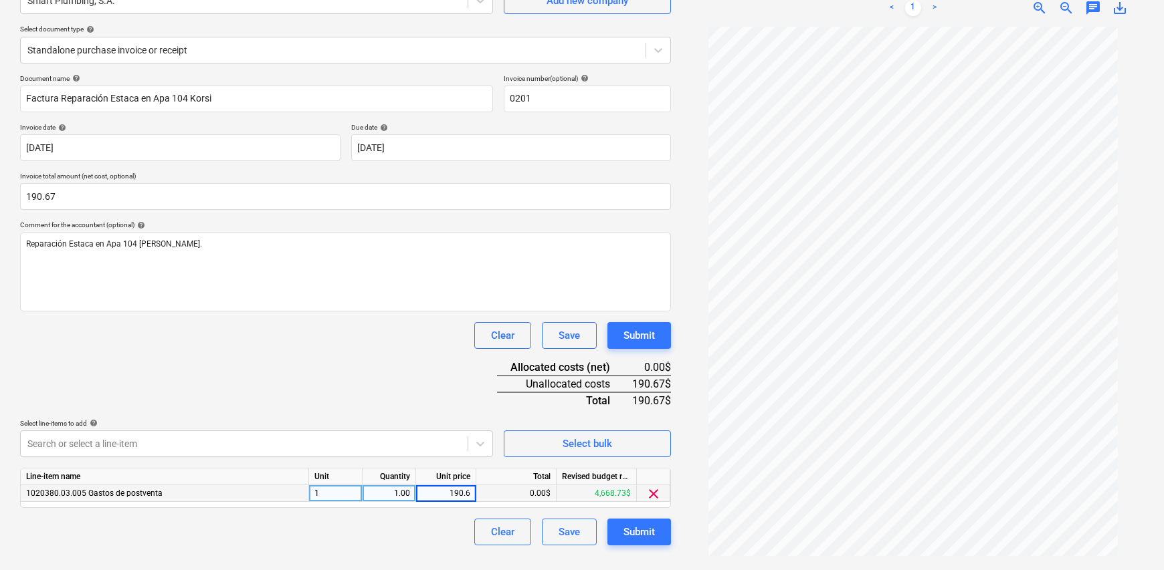
type input "190.67"
click at [397, 519] on div "Clear Save Submit" at bounding box center [345, 532] width 651 height 27
click at [651, 535] on div "Submit" at bounding box center [638, 532] width 31 height 17
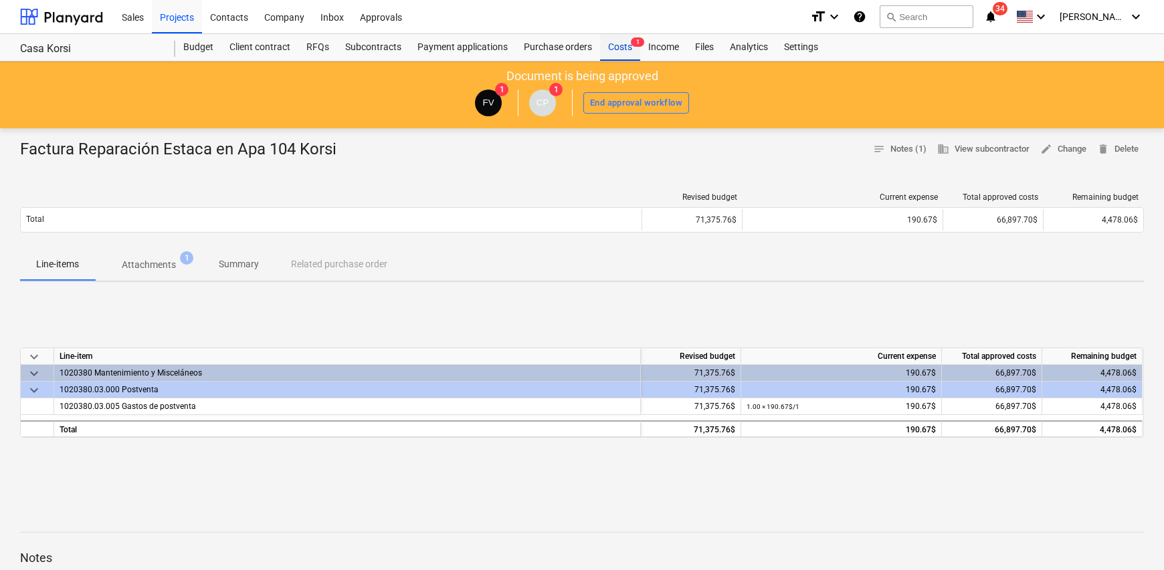
click at [623, 48] on div "Costs 1" at bounding box center [620, 47] width 40 height 27
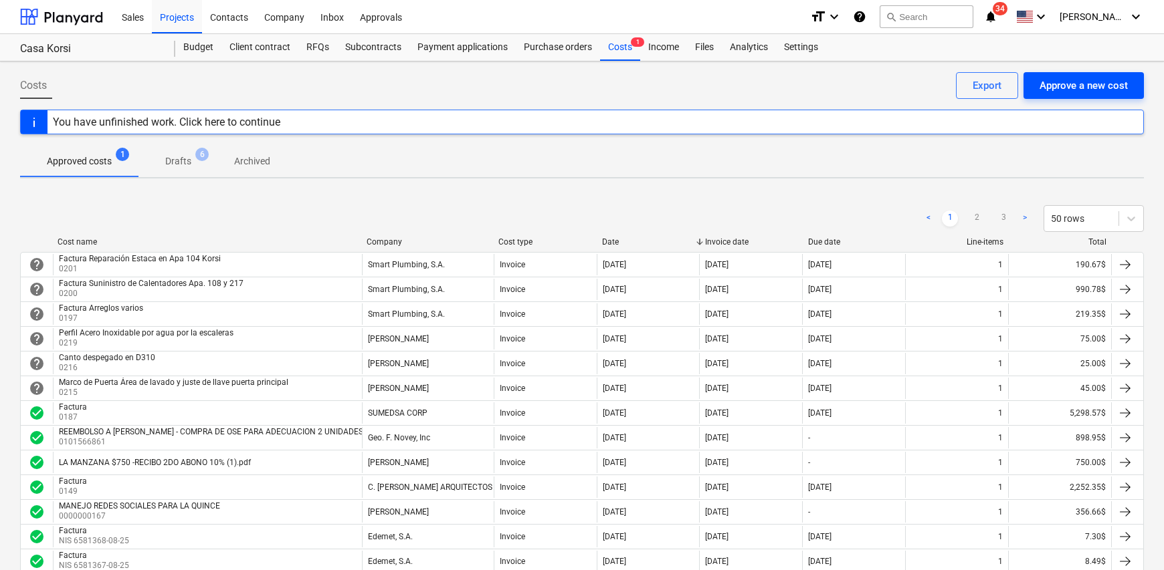
click at [1076, 90] on div "Approve a new cost" at bounding box center [1083, 85] width 88 height 17
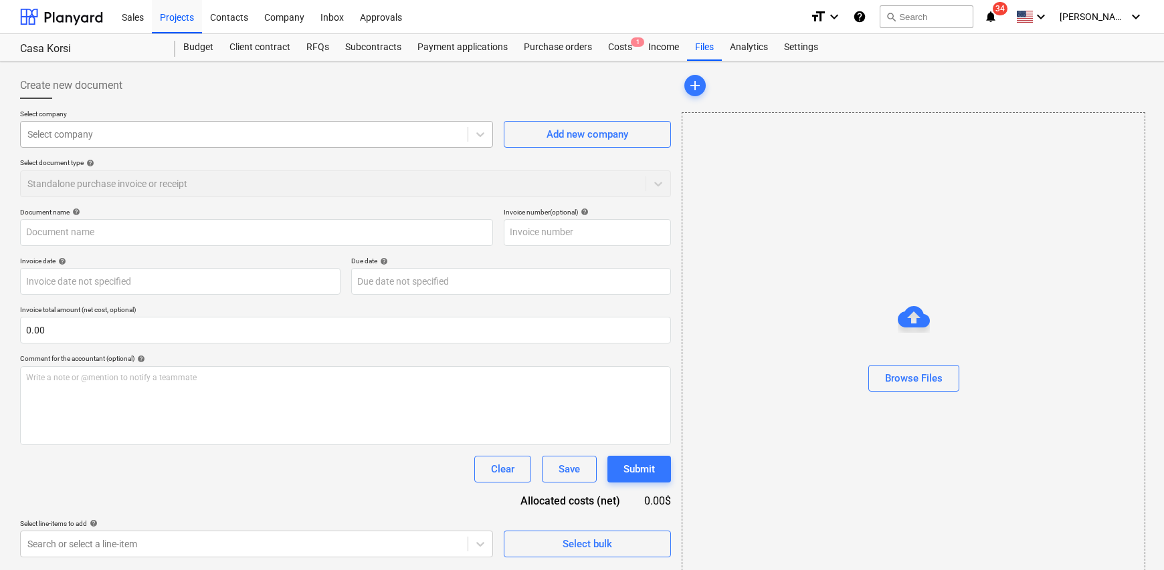
click at [129, 140] on div at bounding box center [243, 134] width 433 height 13
click at [580, 134] on div "Add new company" at bounding box center [587, 134] width 82 height 17
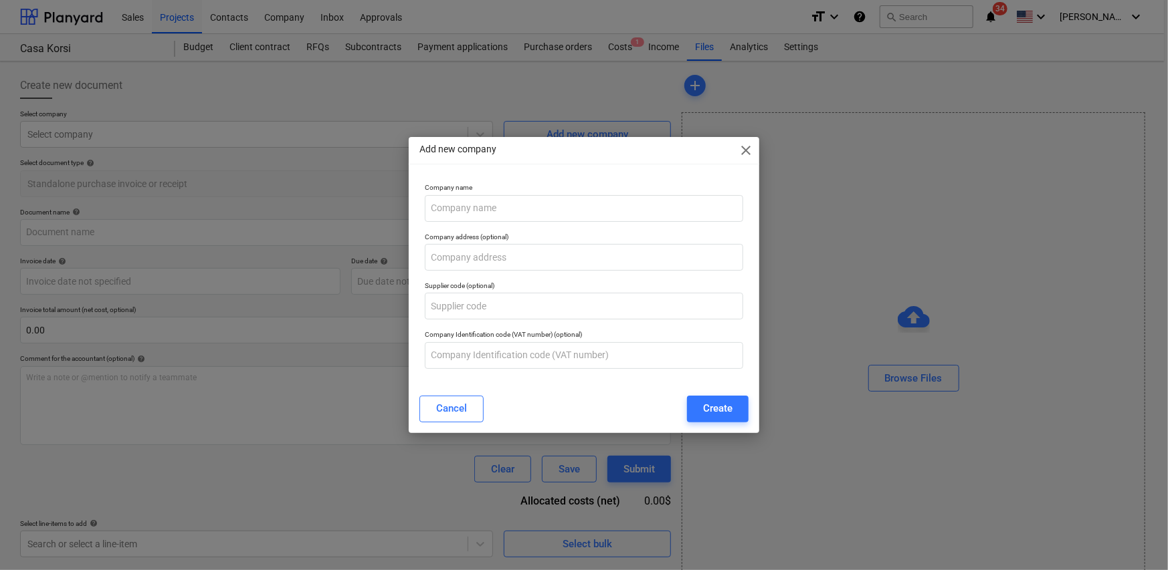
click at [742, 152] on span "close" at bounding box center [746, 150] width 16 height 16
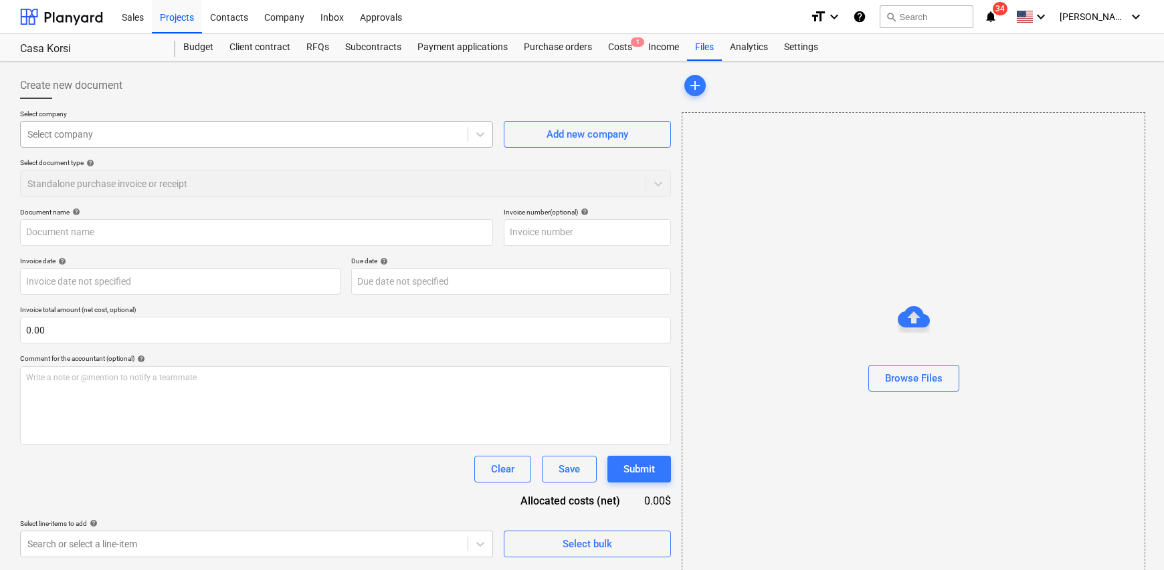
click at [128, 146] on div "Select company" at bounding box center [256, 134] width 473 height 27
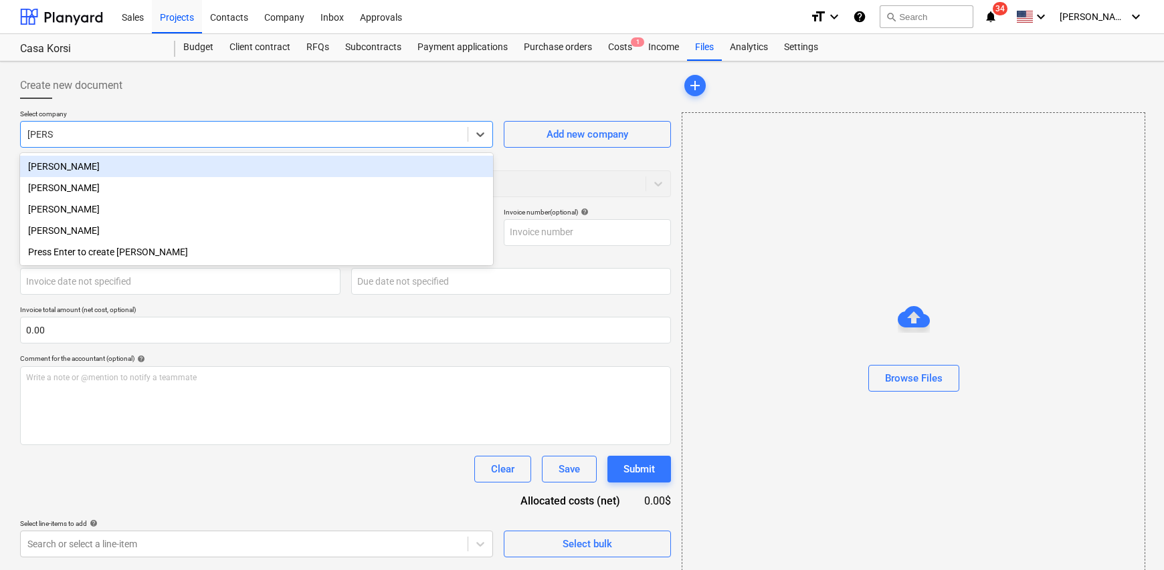
type input "[PERSON_NAME]"
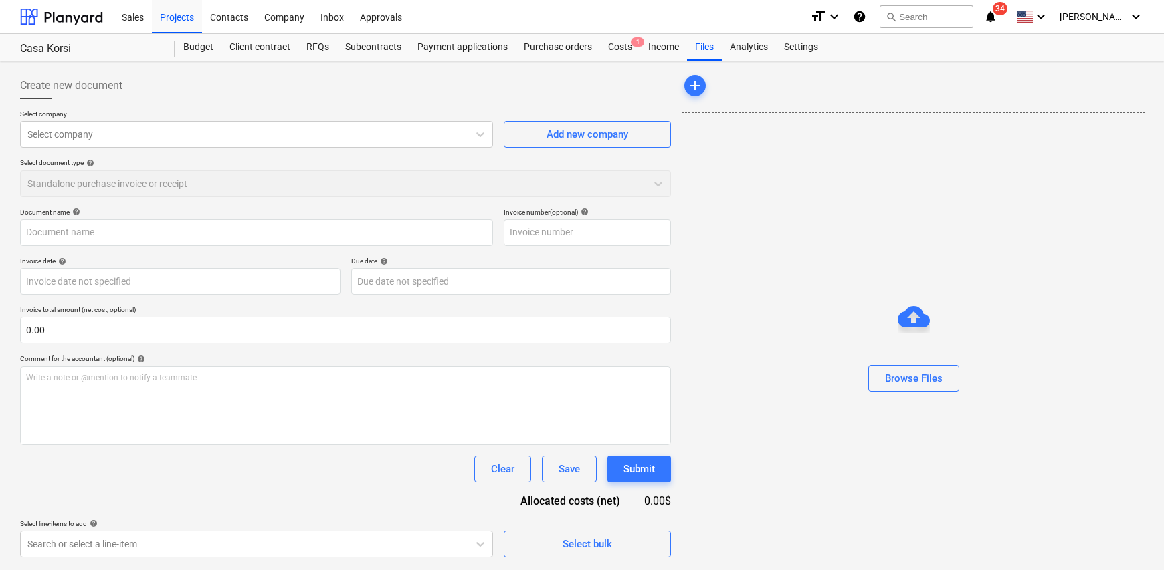
click at [592, 148] on div "Select company Select company Add new company Select document type help Standal…" at bounding box center [345, 159] width 651 height 98
click at [588, 138] on div "Add new company" at bounding box center [587, 134] width 82 height 17
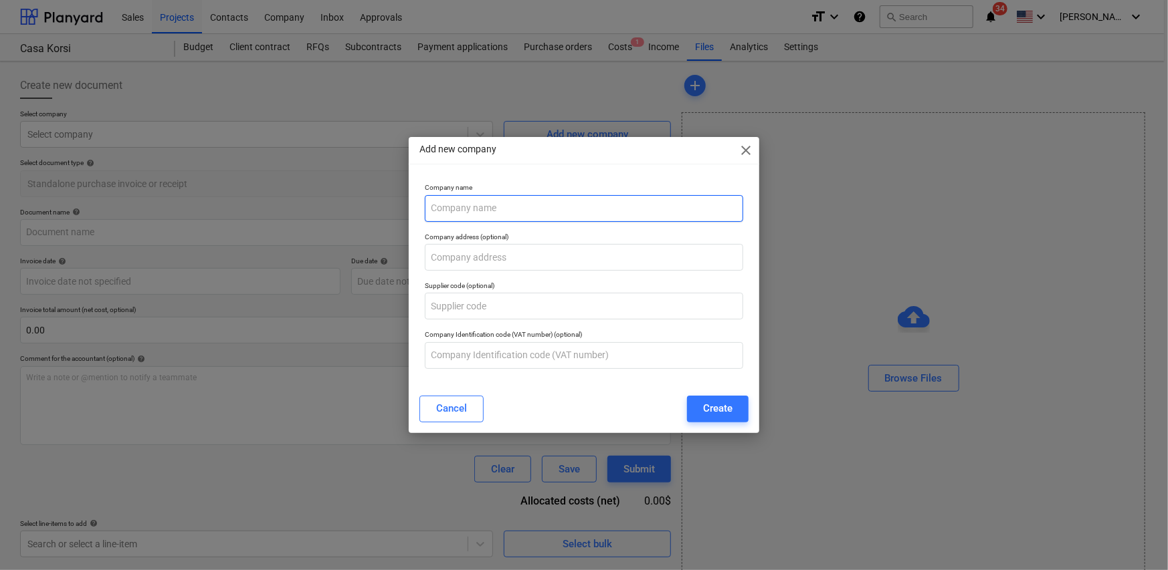
click at [546, 205] on input "text" at bounding box center [584, 208] width 318 height 27
type input "r"
type input "a"
type input "r"
type input "[PERSON_NAME]"
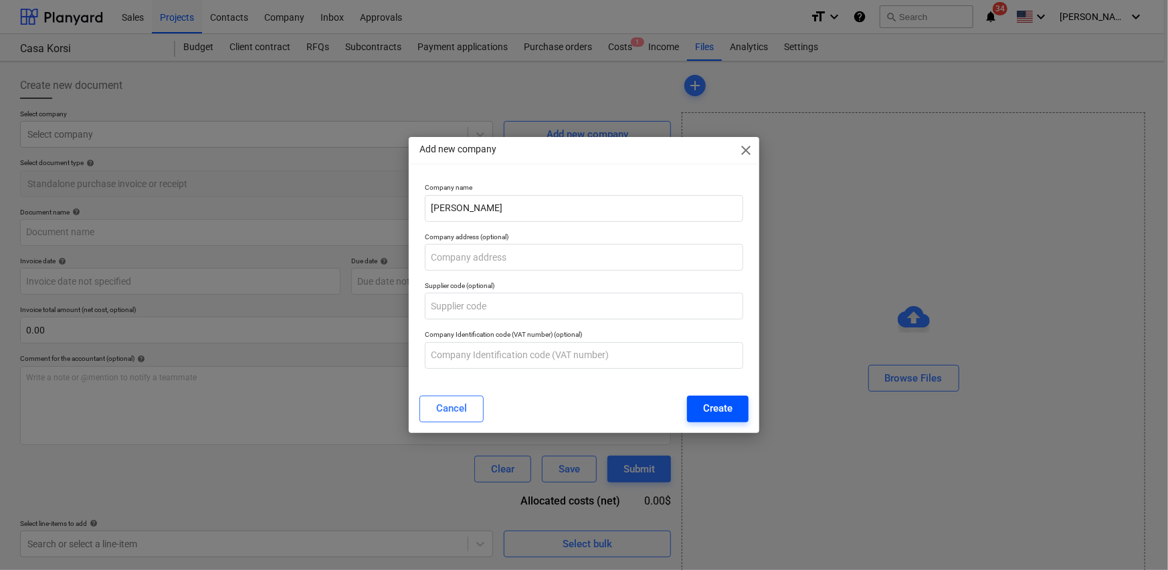
click at [740, 411] on button "Create" at bounding box center [718, 409] width 62 height 27
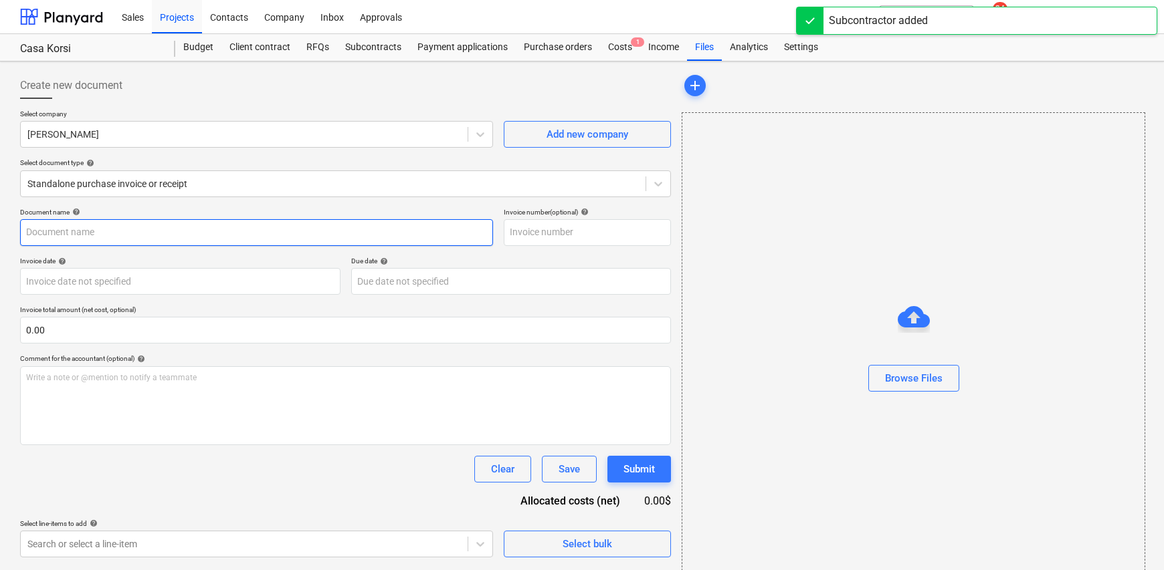
click at [64, 235] on input "text" at bounding box center [256, 232] width 473 height 27
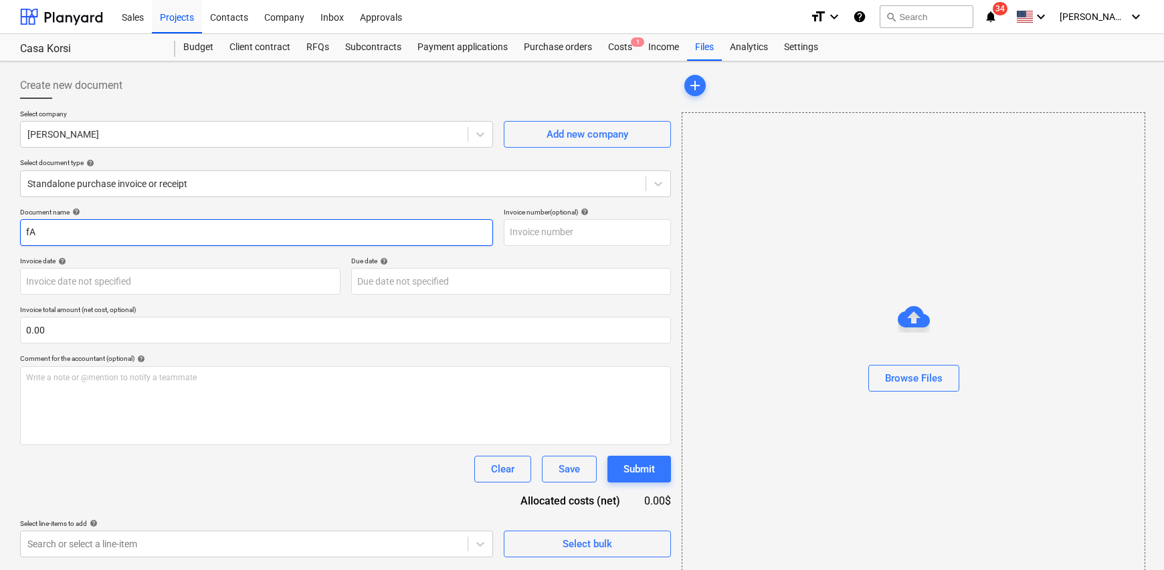
type input "f"
click at [102, 232] on input "Factura" at bounding box center [256, 232] width 473 height 27
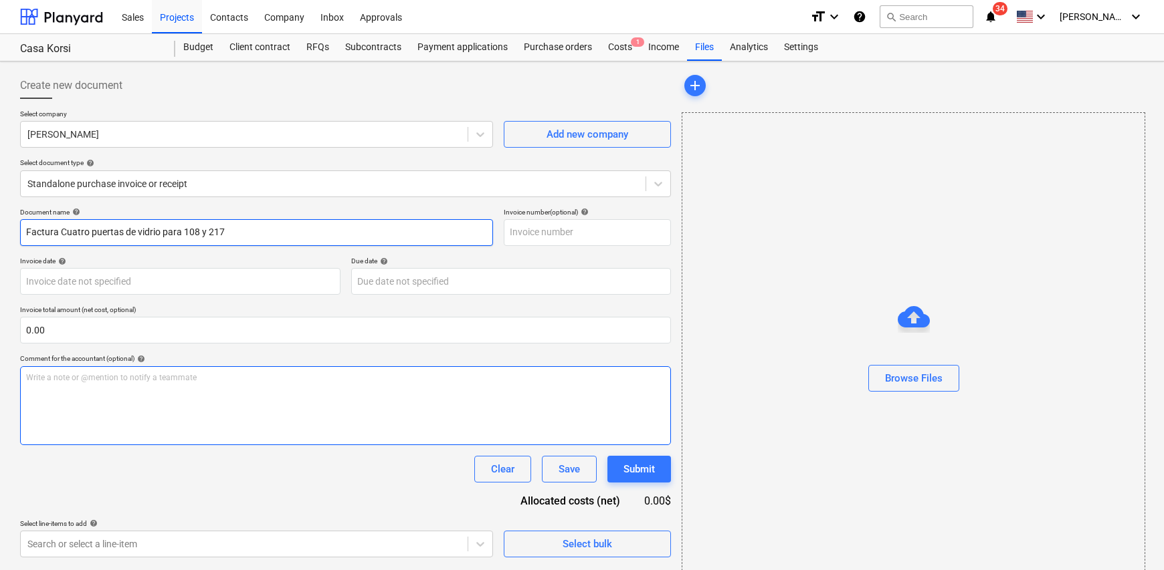
type input "Factura Cuatro puertas de vidrio para 108 y 217"
click at [100, 374] on p "Write a note or @mention to notify a teammate [PERSON_NAME]" at bounding box center [345, 378] width 639 height 11
drag, startPoint x: 239, startPoint y: 229, endPoint x: 61, endPoint y: 231, distance: 178.6
click at [61, 231] on input "Factura Cuatro puertas de vidrio para 108 y 217" at bounding box center [256, 232] width 473 height 27
click at [112, 395] on div "Write a note or @mention to notify a teammate [PERSON_NAME]" at bounding box center [345, 405] width 651 height 79
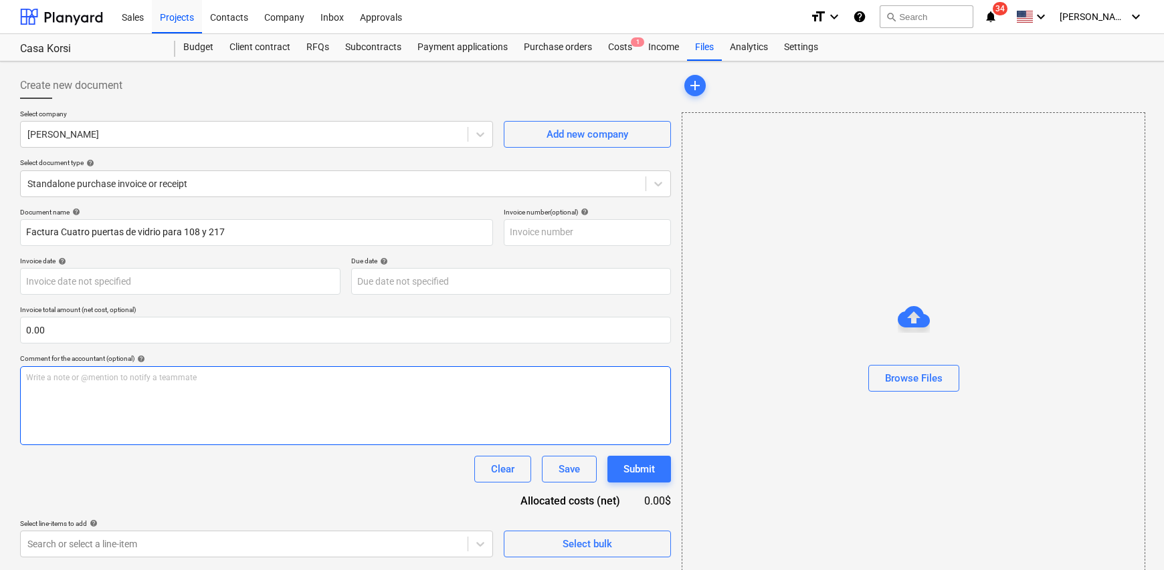
paste div
drag, startPoint x: 23, startPoint y: 377, endPoint x: 53, endPoint y: 390, distance: 32.3
click at [23, 376] on div "Cuatro [PERSON_NAME] para 108 y 217" at bounding box center [345, 405] width 651 height 79
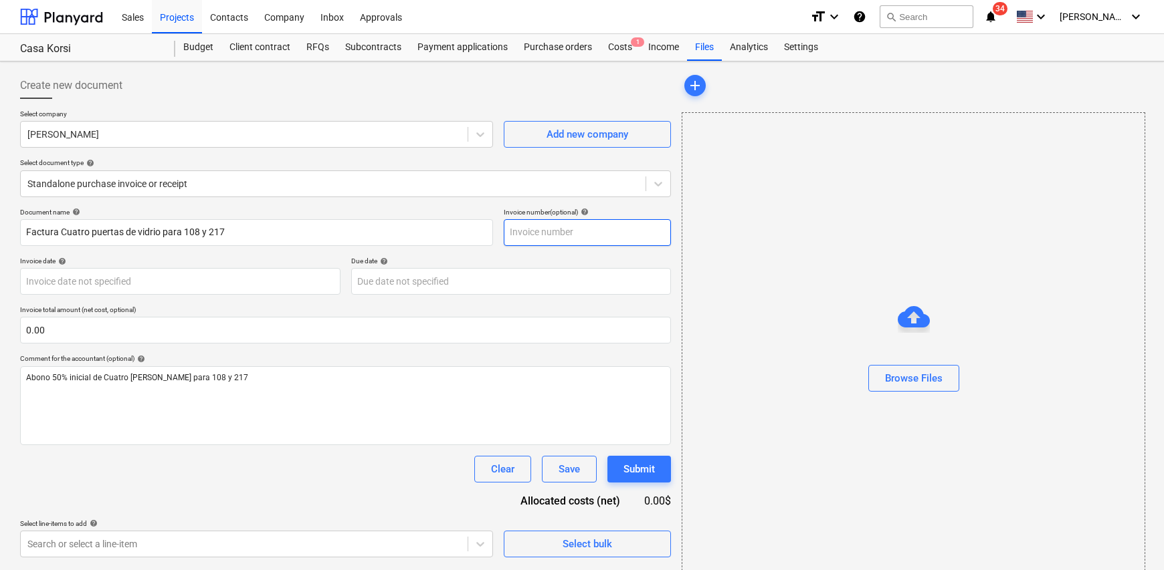
click at [541, 239] on input "text" at bounding box center [587, 232] width 167 height 27
type input "900.00"
click at [119, 280] on body "Sales Projects Contacts Company Inbox Approvals format_size keyboard_arrow_down…" at bounding box center [582, 285] width 1164 height 570
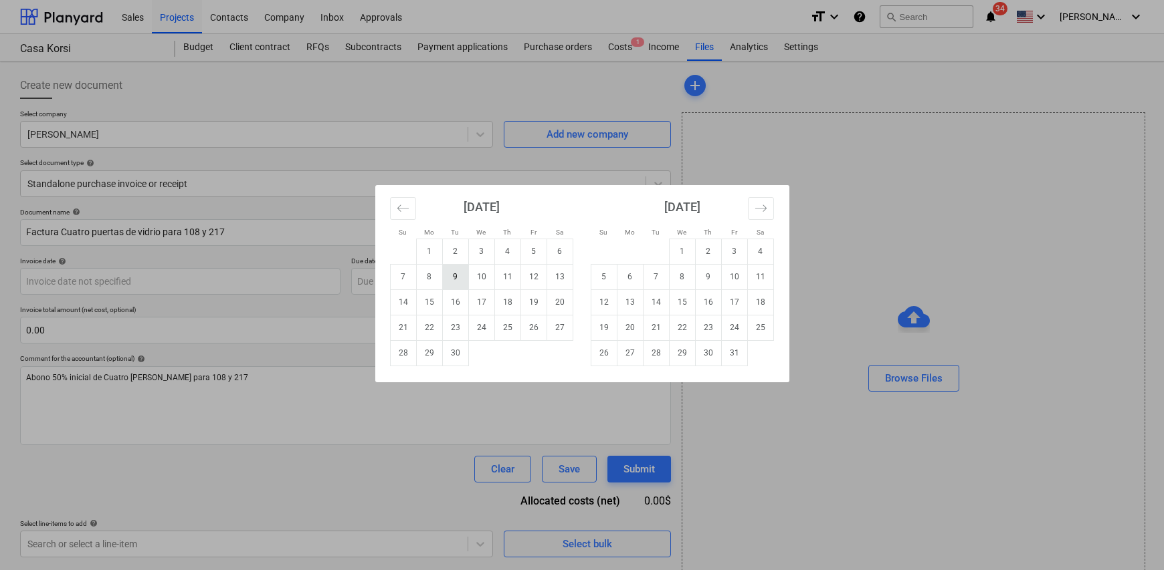
click at [459, 278] on td "9" at bounding box center [455, 276] width 26 height 25
type input "[DATE]"
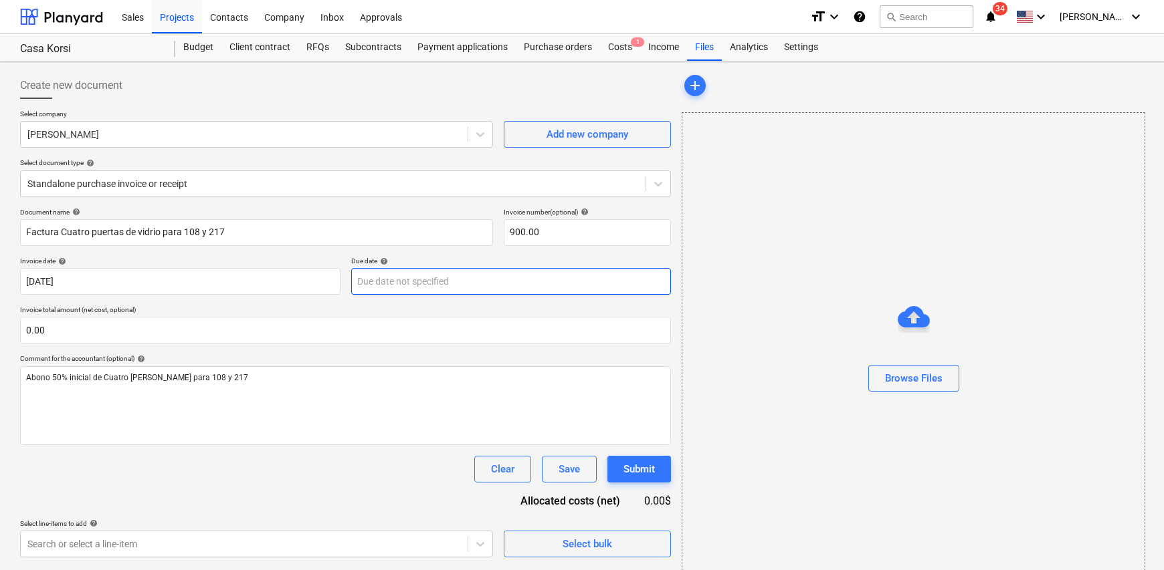
click at [384, 283] on body "Sales Projects Contacts Company Inbox Approvals format_size keyboard_arrow_down…" at bounding box center [582, 285] width 1164 height 570
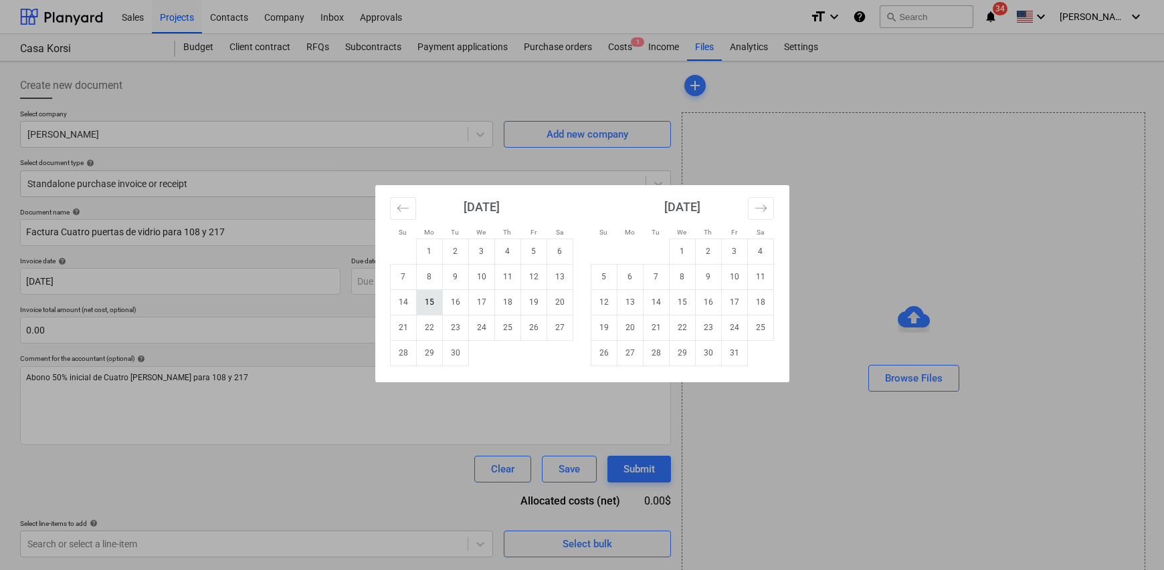
click at [428, 306] on td "15" at bounding box center [429, 302] width 26 height 25
type input "[DATE]"
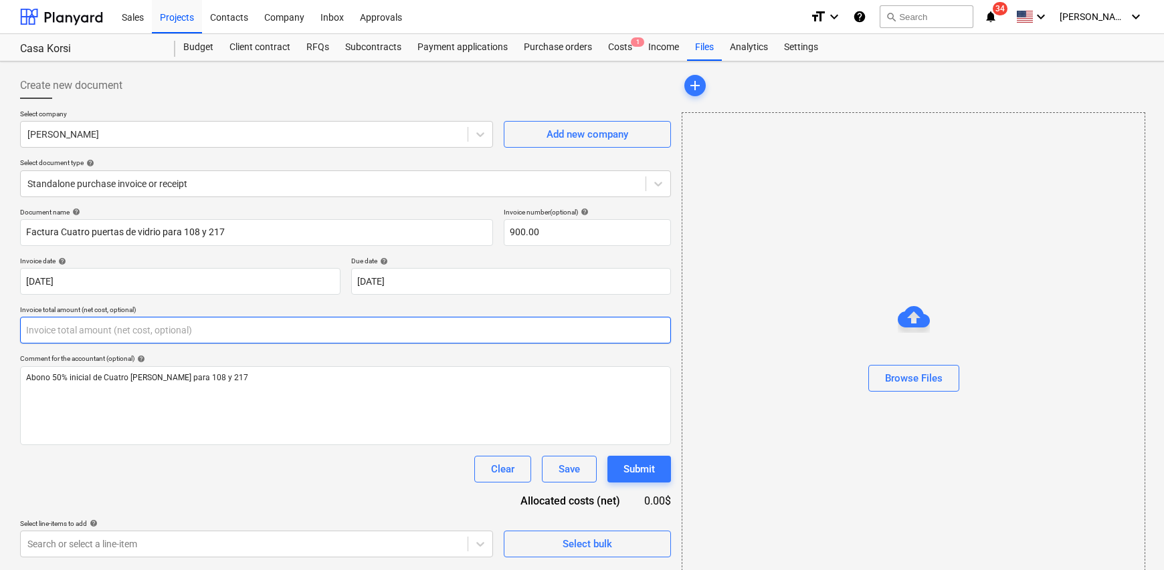
click at [182, 342] on input "text" at bounding box center [345, 330] width 651 height 27
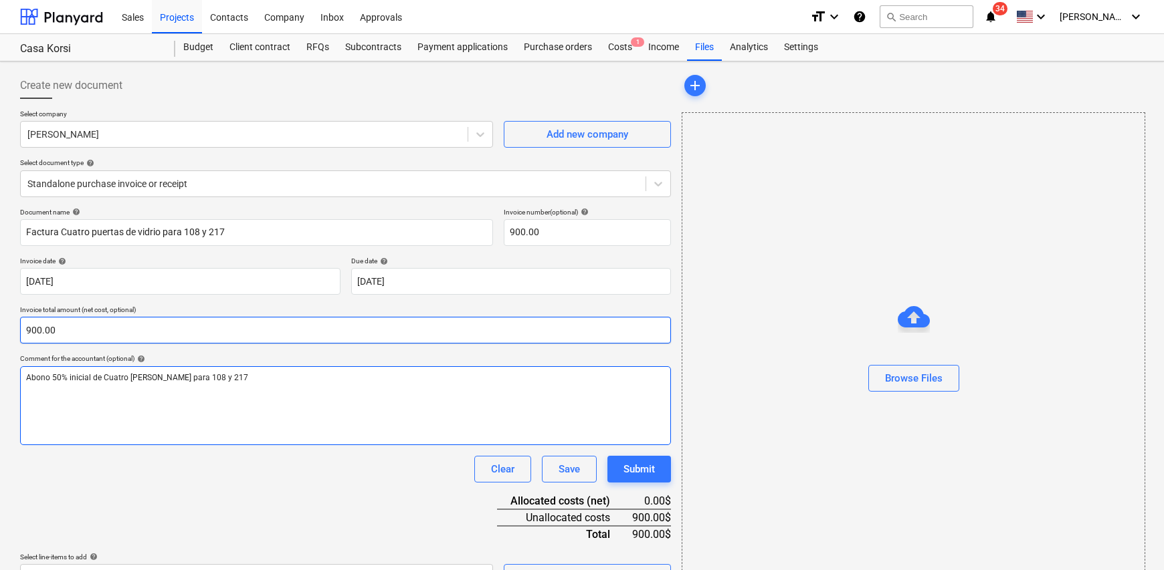
type input "900.00"
click at [324, 416] on div "Abono 50% inicial de Cuatro [PERSON_NAME] para 108 y 217" at bounding box center [345, 405] width 651 height 79
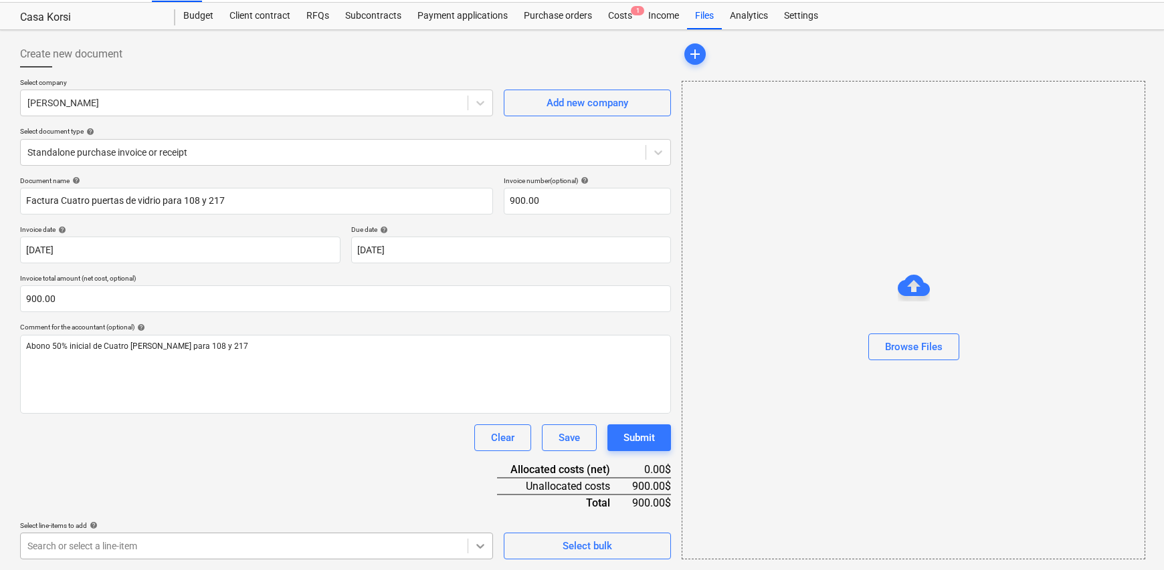
click at [490, 539] on body "Sales Projects Contacts Company Inbox Approvals format_size keyboard_arrow_down…" at bounding box center [582, 254] width 1164 height 570
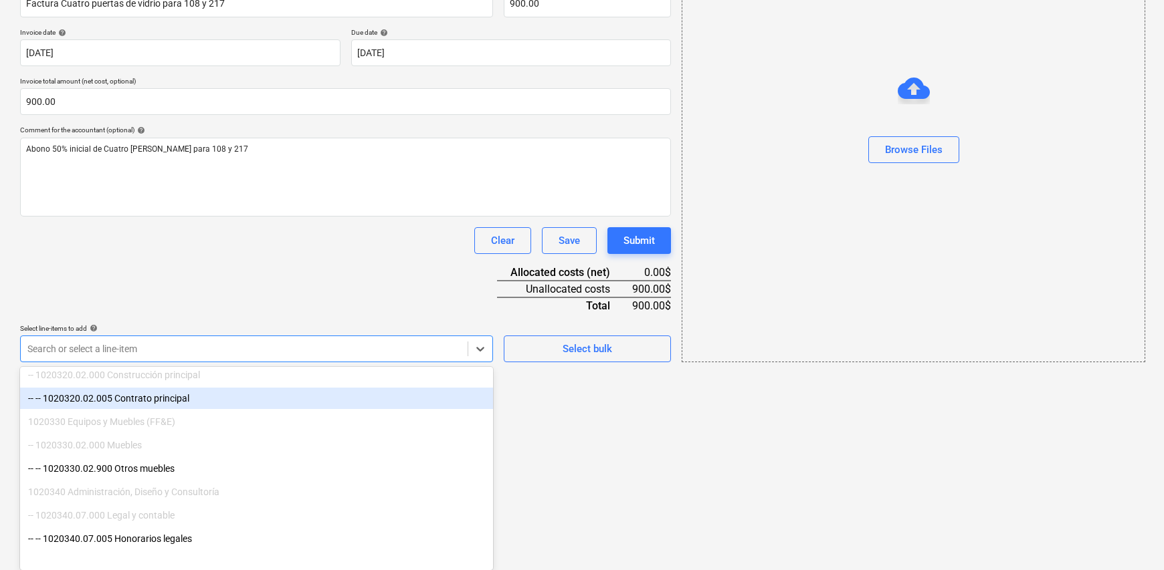
scroll to position [268, 0]
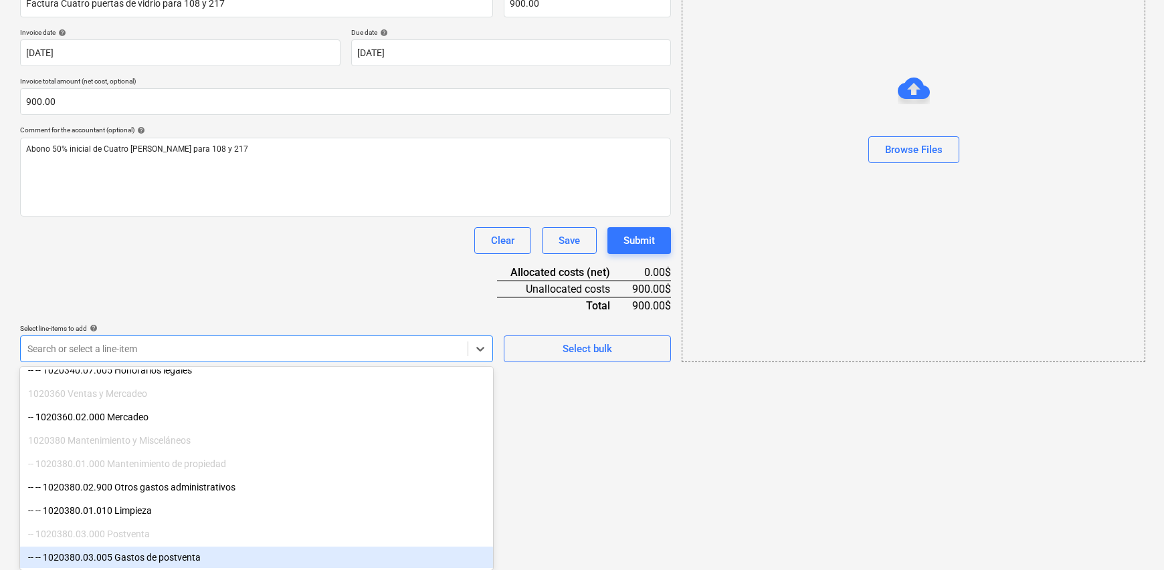
click at [181, 554] on div "-- -- 1020380.03.005 Gastos de postventa" at bounding box center [256, 557] width 473 height 21
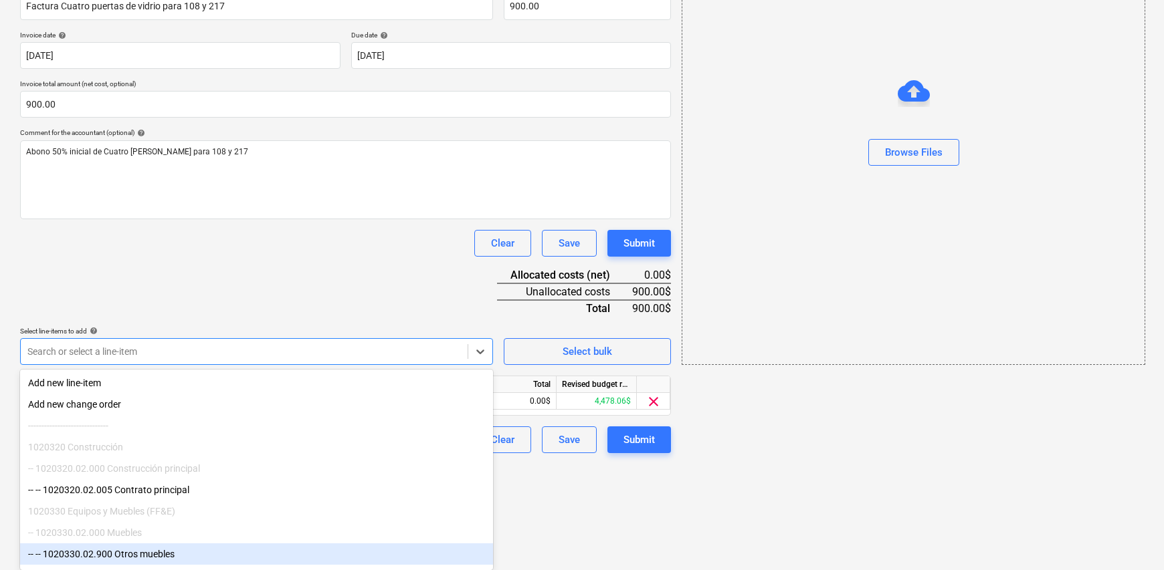
click at [615, 344] on html "Sales Projects Contacts Company Inbox Approvals format_size keyboard_arrow_down…" at bounding box center [582, 59] width 1164 height 570
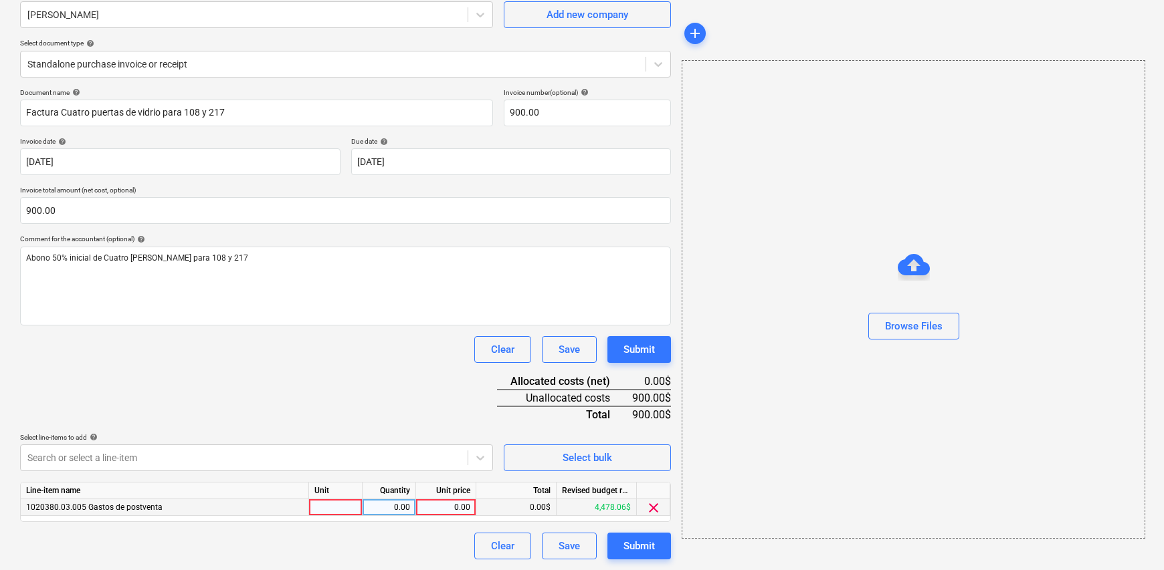
click at [338, 503] on div at bounding box center [336, 508] width 54 height 17
type input "1"
click at [379, 512] on div "0.00" at bounding box center [389, 508] width 42 height 17
type input "1"
click at [439, 507] on div "0.00" at bounding box center [445, 508] width 49 height 17
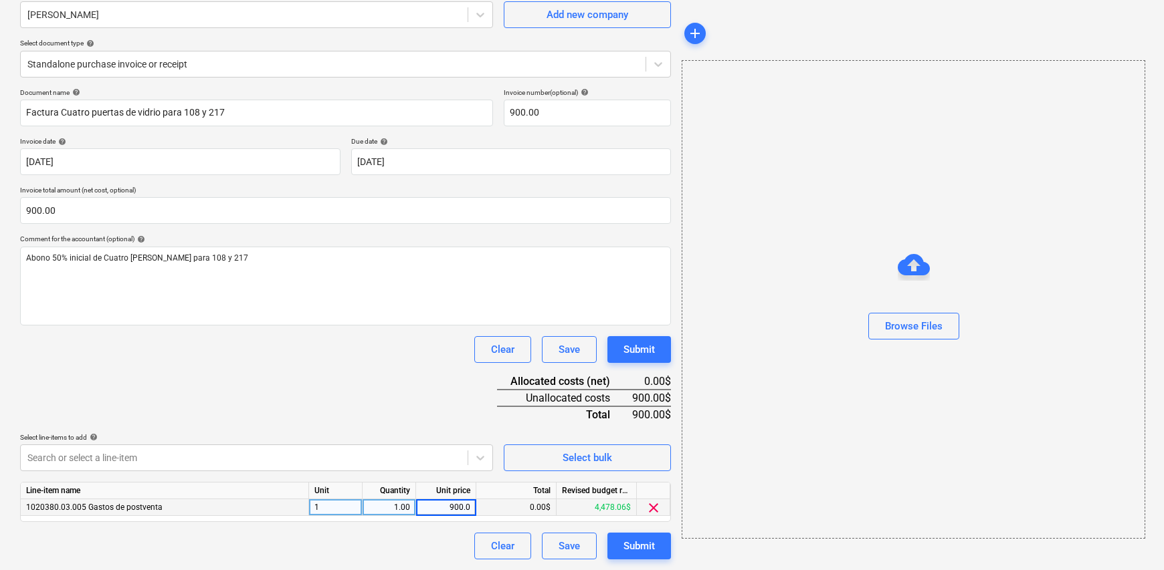
type input "900.00"
click at [447, 542] on div "Clear Save Submit" at bounding box center [345, 546] width 651 height 27
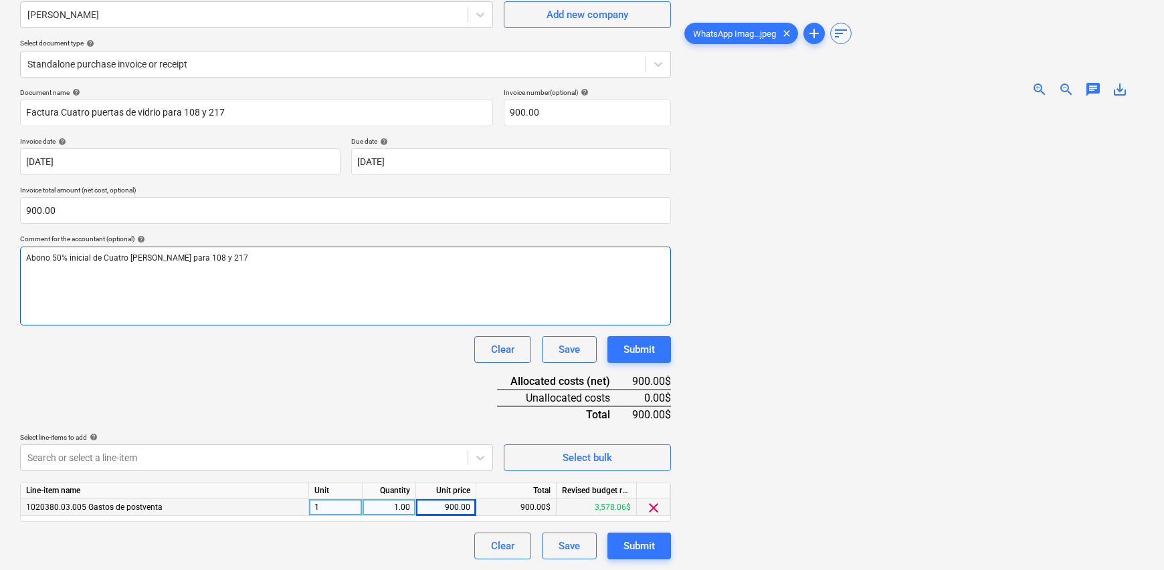
click at [287, 248] on div "Abono 50% inicial de Cuatro [PERSON_NAME] para 108 y 217" at bounding box center [345, 286] width 651 height 79
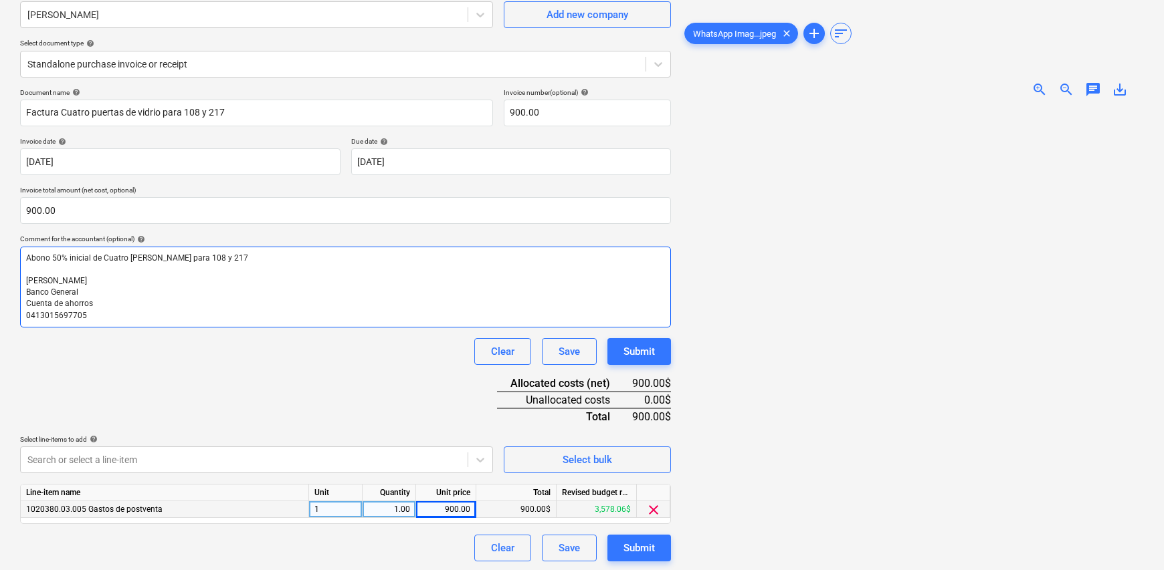
click at [31, 276] on p "[PERSON_NAME]" at bounding box center [345, 281] width 639 height 11
click at [26, 279] on span "[PERSON_NAME]" at bounding box center [56, 280] width 61 height 9
click at [84, 283] on span "Datos BancariosRICARDO [PERSON_NAME]" at bounding box center [103, 280] width 155 height 9
click at [82, 278] on span "Datos BancariosRICARDO [PERSON_NAME]" at bounding box center [103, 280] width 155 height 9
click at [84, 280] on span "Datos BancariosRICARDO [PERSON_NAME]" at bounding box center [103, 280] width 155 height 9
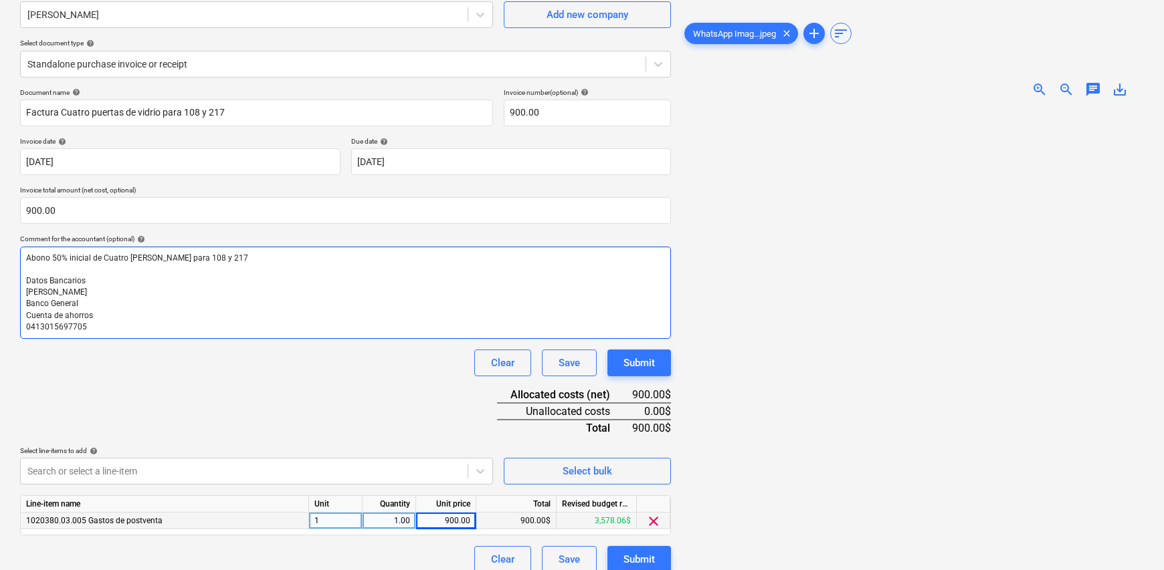
click at [227, 316] on p "Cuenta de ahorros" at bounding box center [345, 315] width 639 height 11
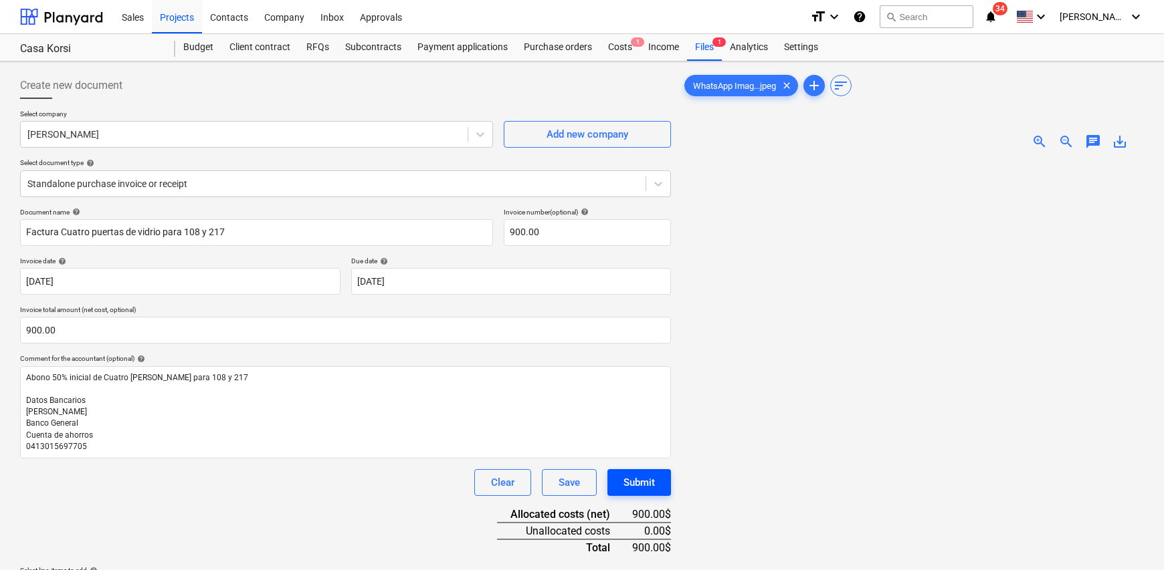
click at [641, 484] on div "Submit" at bounding box center [638, 482] width 31 height 17
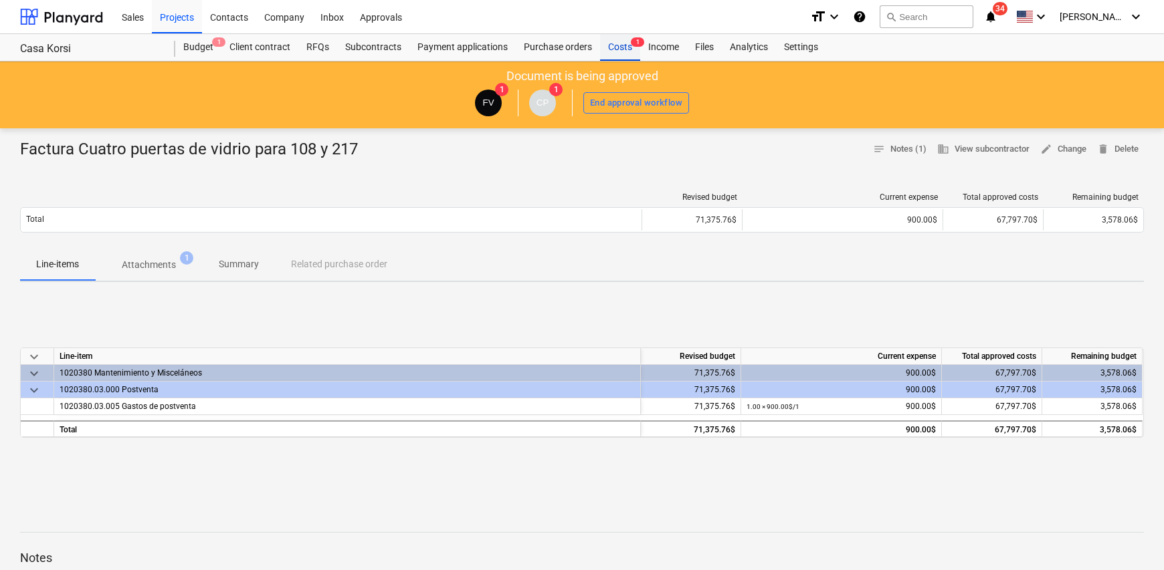
click at [619, 54] on div "Costs 1" at bounding box center [620, 47] width 40 height 27
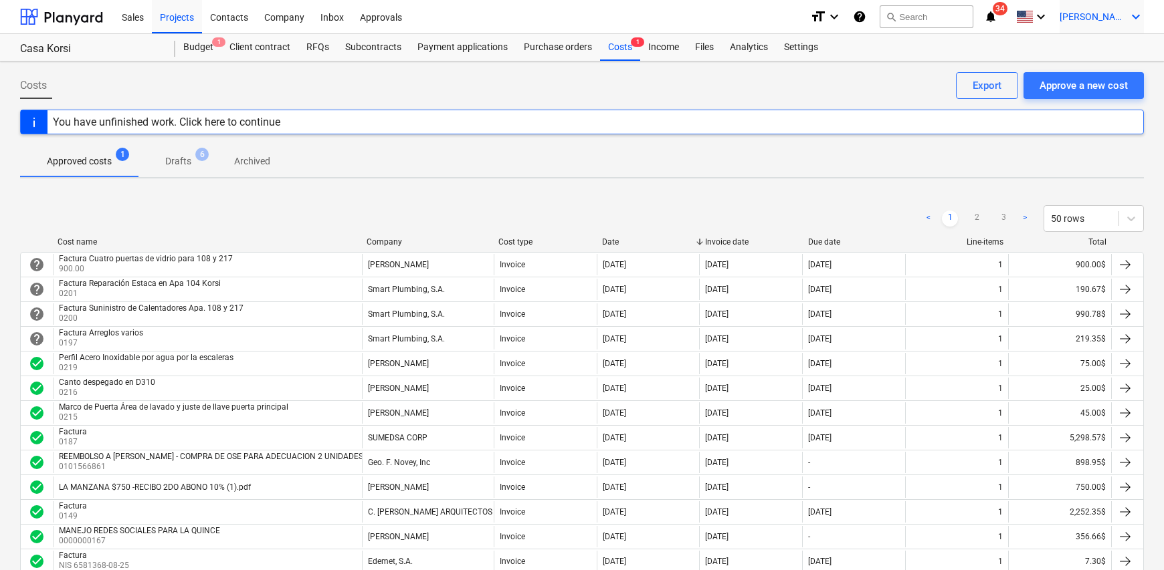
click at [1128, 22] on icon "keyboard_arrow_down" at bounding box center [1136, 17] width 16 height 16
click at [1089, 77] on div "Log out" at bounding box center [1103, 73] width 80 height 21
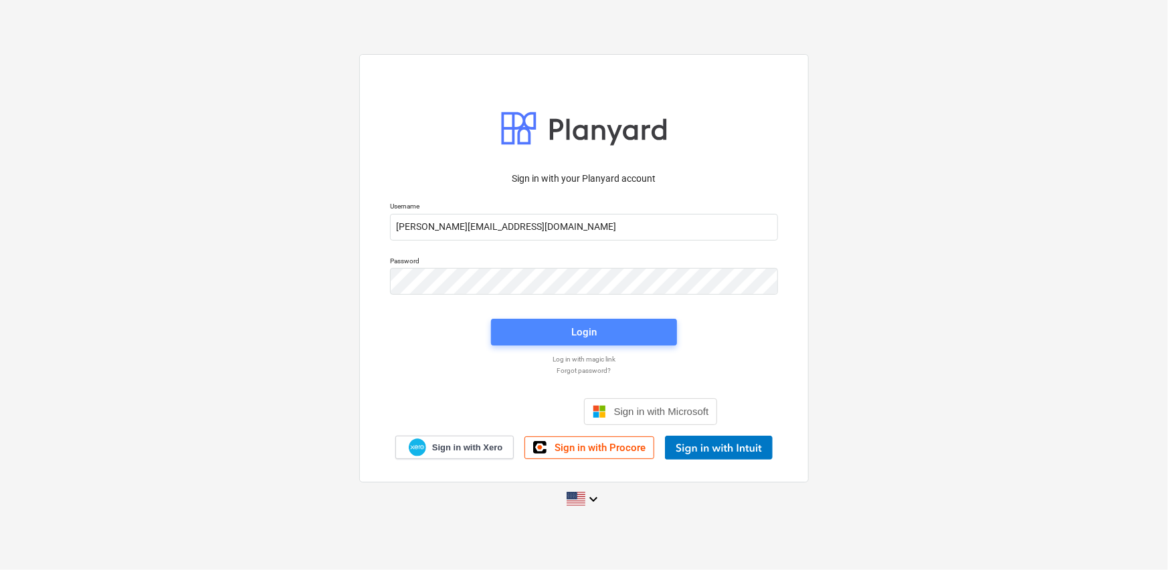
click at [626, 326] on span "Login" at bounding box center [584, 332] width 154 height 17
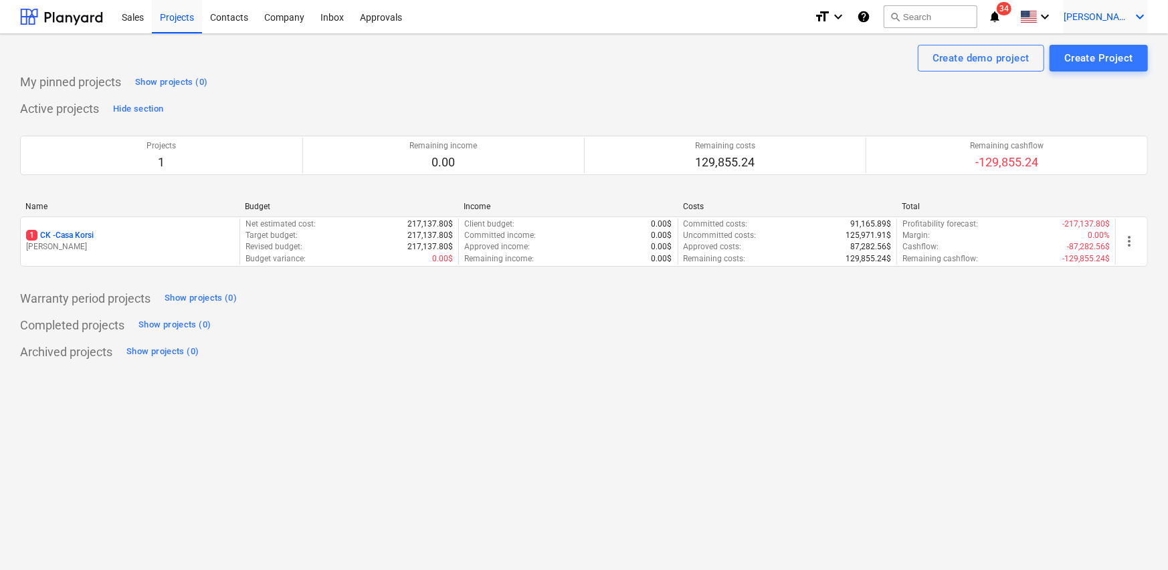
click at [1128, 15] on span "[PERSON_NAME]" at bounding box center [1096, 16] width 67 height 11
click at [1100, 72] on div "Log out" at bounding box center [1107, 73] width 80 height 21
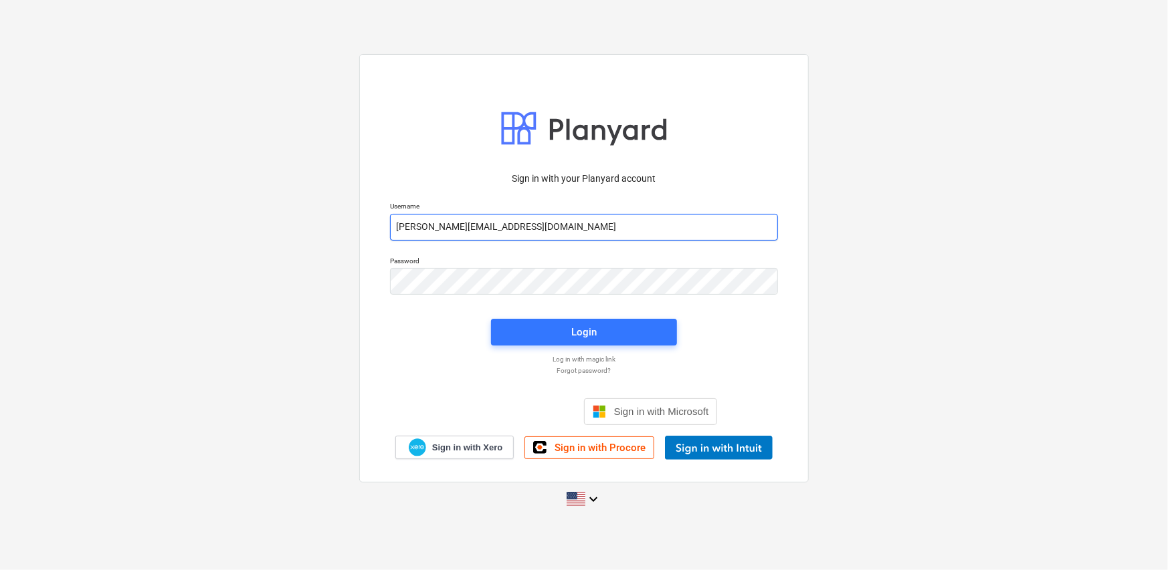
click at [564, 236] on input "[PERSON_NAME][EMAIL_ADDRESS][DOMAIN_NAME]" at bounding box center [584, 227] width 388 height 27
type input "[PERSON_NAME][EMAIL_ADDRESS][DOMAIN_NAME]"
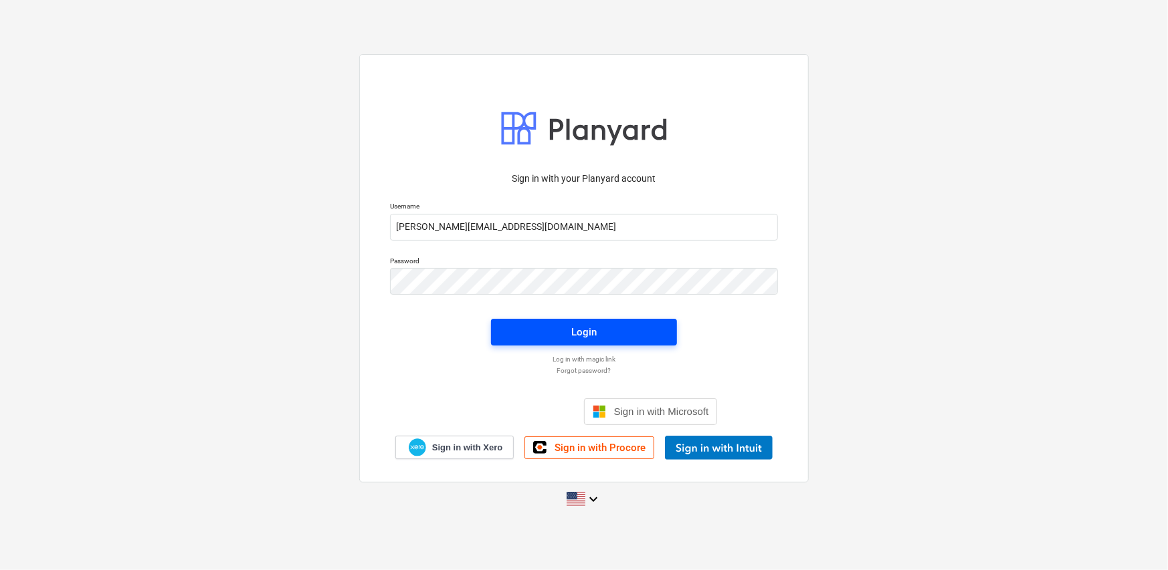
click at [611, 336] on span "Login" at bounding box center [584, 332] width 154 height 17
